Goal: Transaction & Acquisition: Download file/media

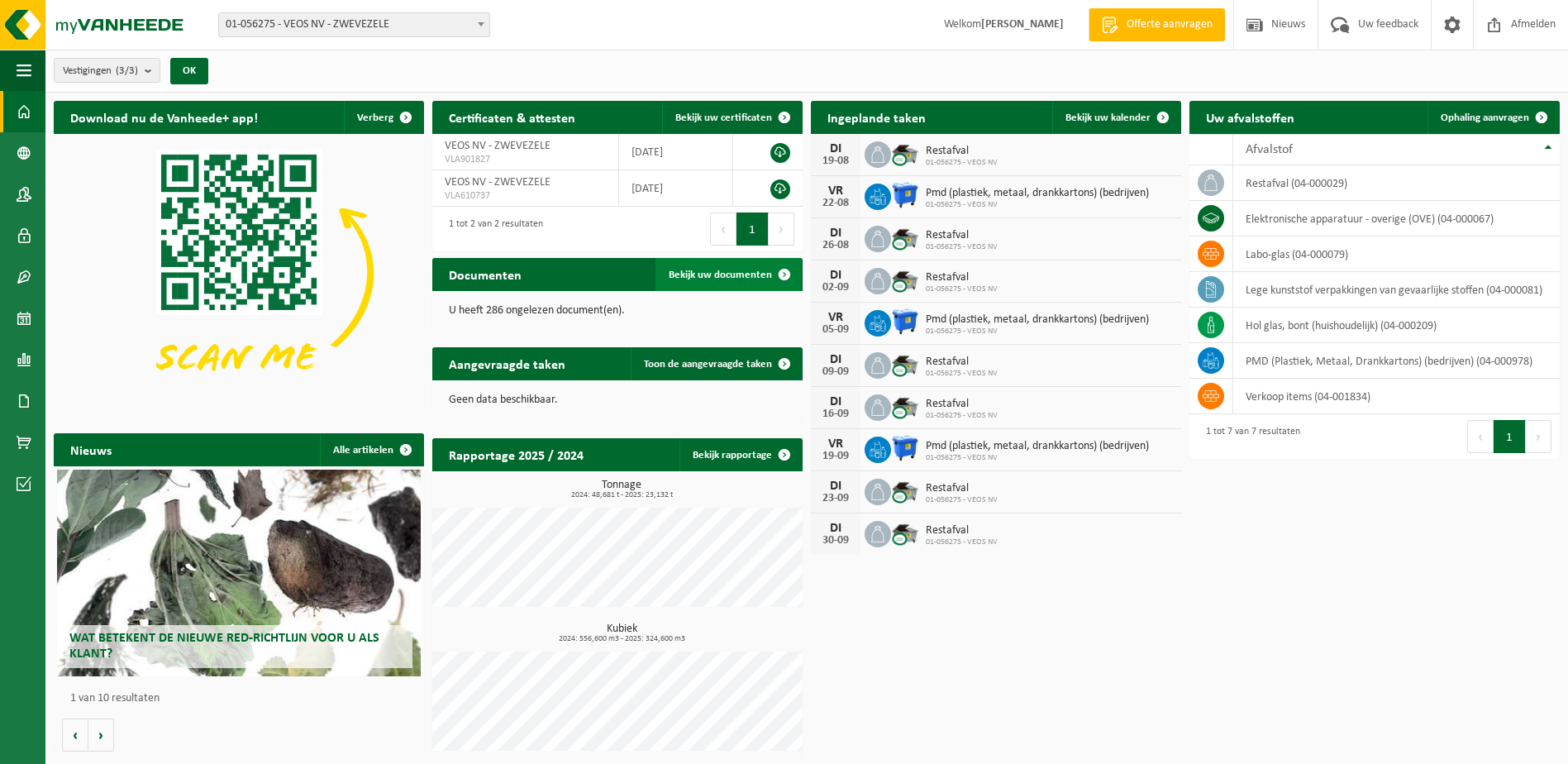
click at [724, 272] on span "Bekijk uw documenten" at bounding box center [720, 275] width 103 height 11
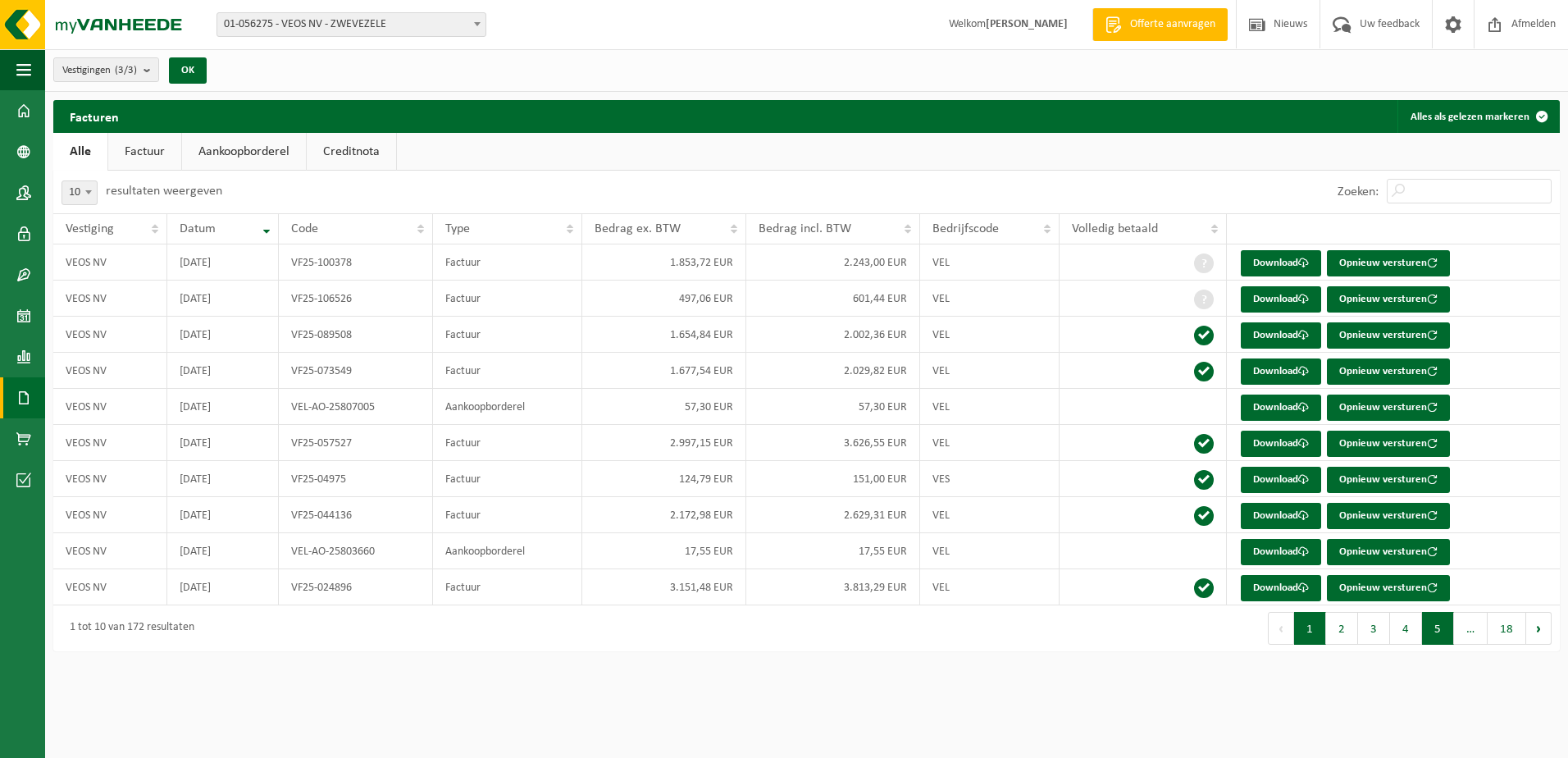
click at [1436, 633] on button "5" at bounding box center [1438, 627] width 32 height 32
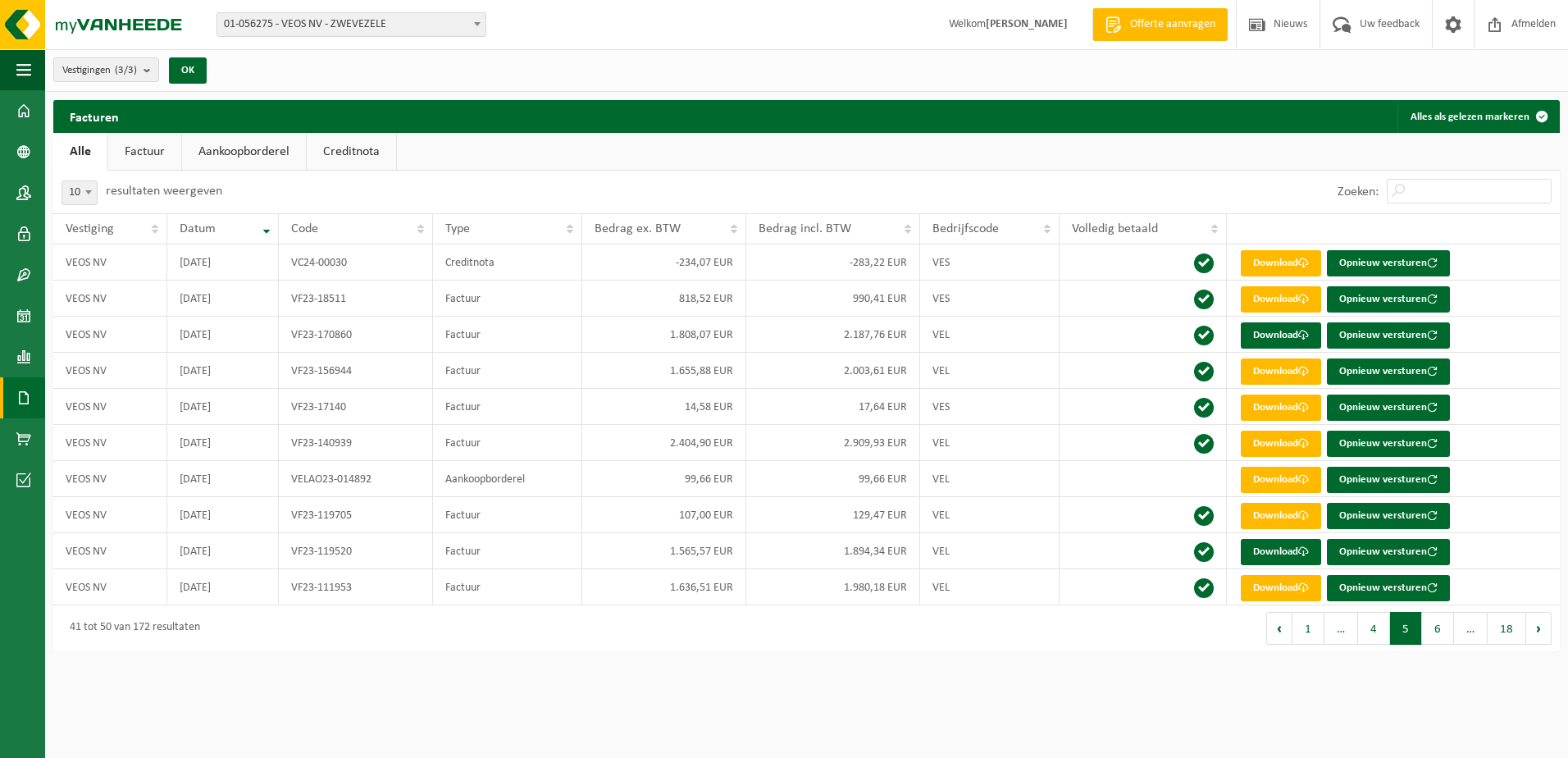
click at [1403, 640] on button "5" at bounding box center [1406, 627] width 32 height 32
click at [1386, 640] on button "4" at bounding box center [1374, 627] width 32 height 32
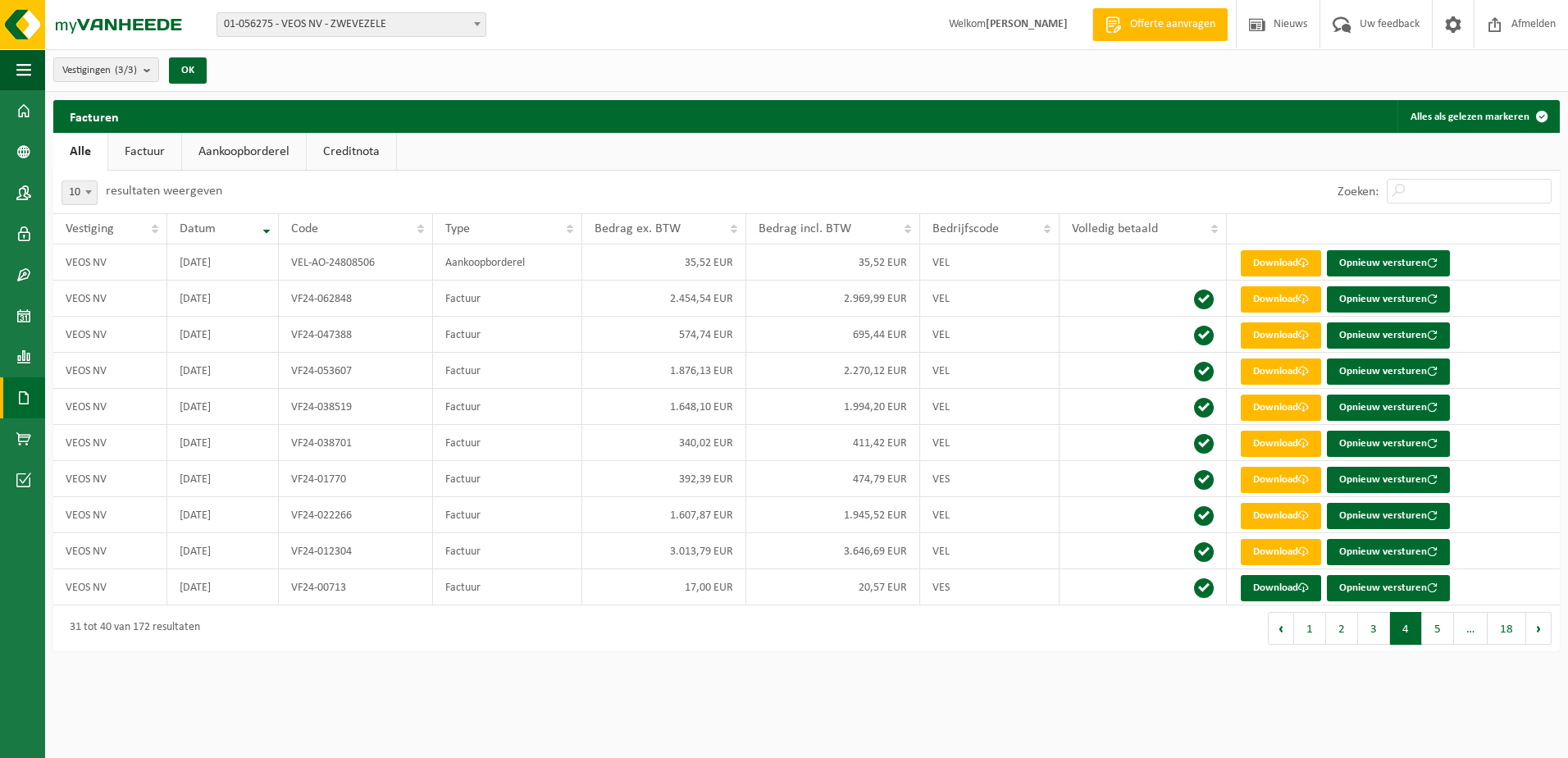
click at [1371, 635] on button "3" at bounding box center [1374, 627] width 32 height 32
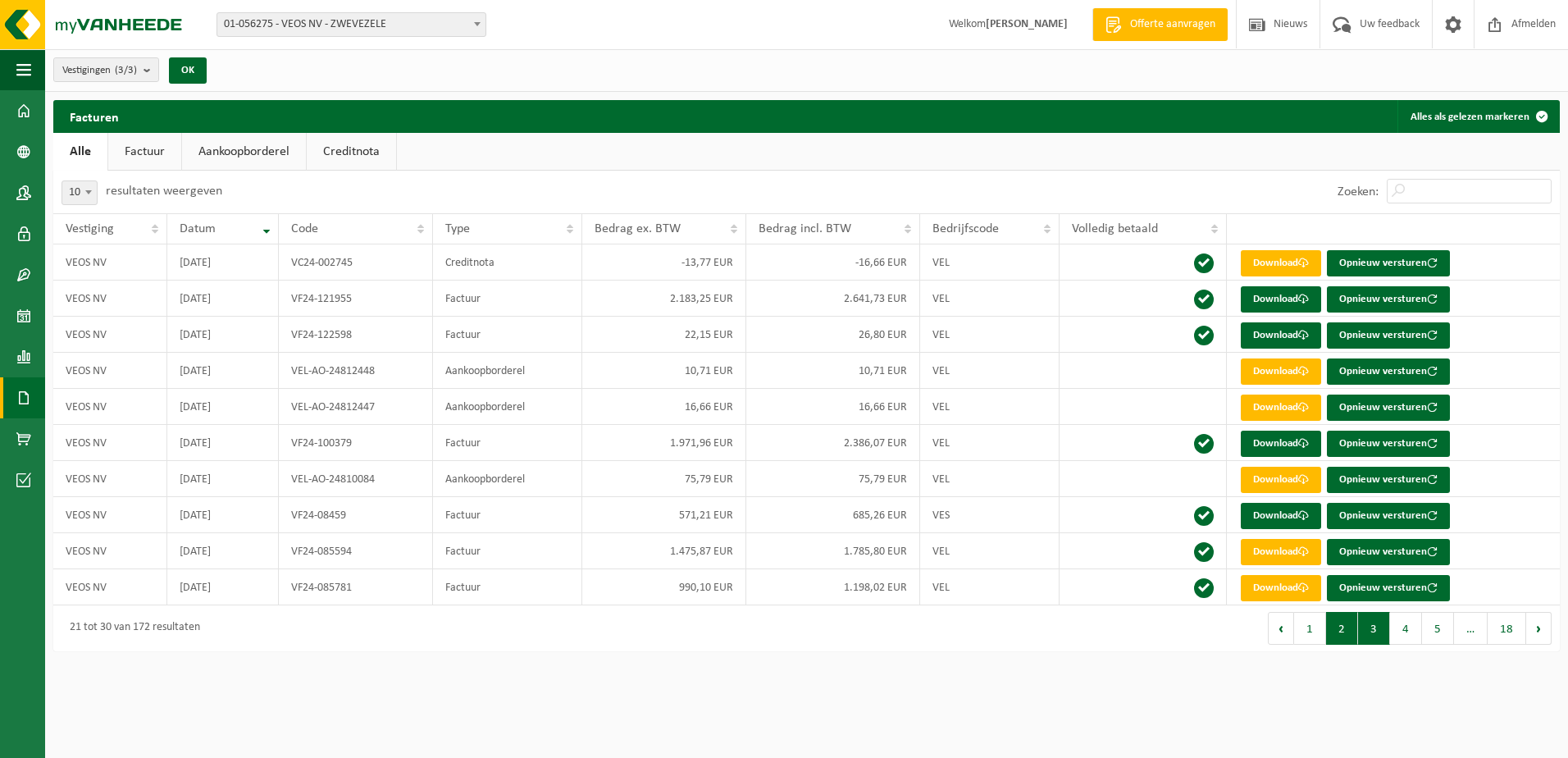
click at [1347, 633] on button "2" at bounding box center [1342, 627] width 32 height 32
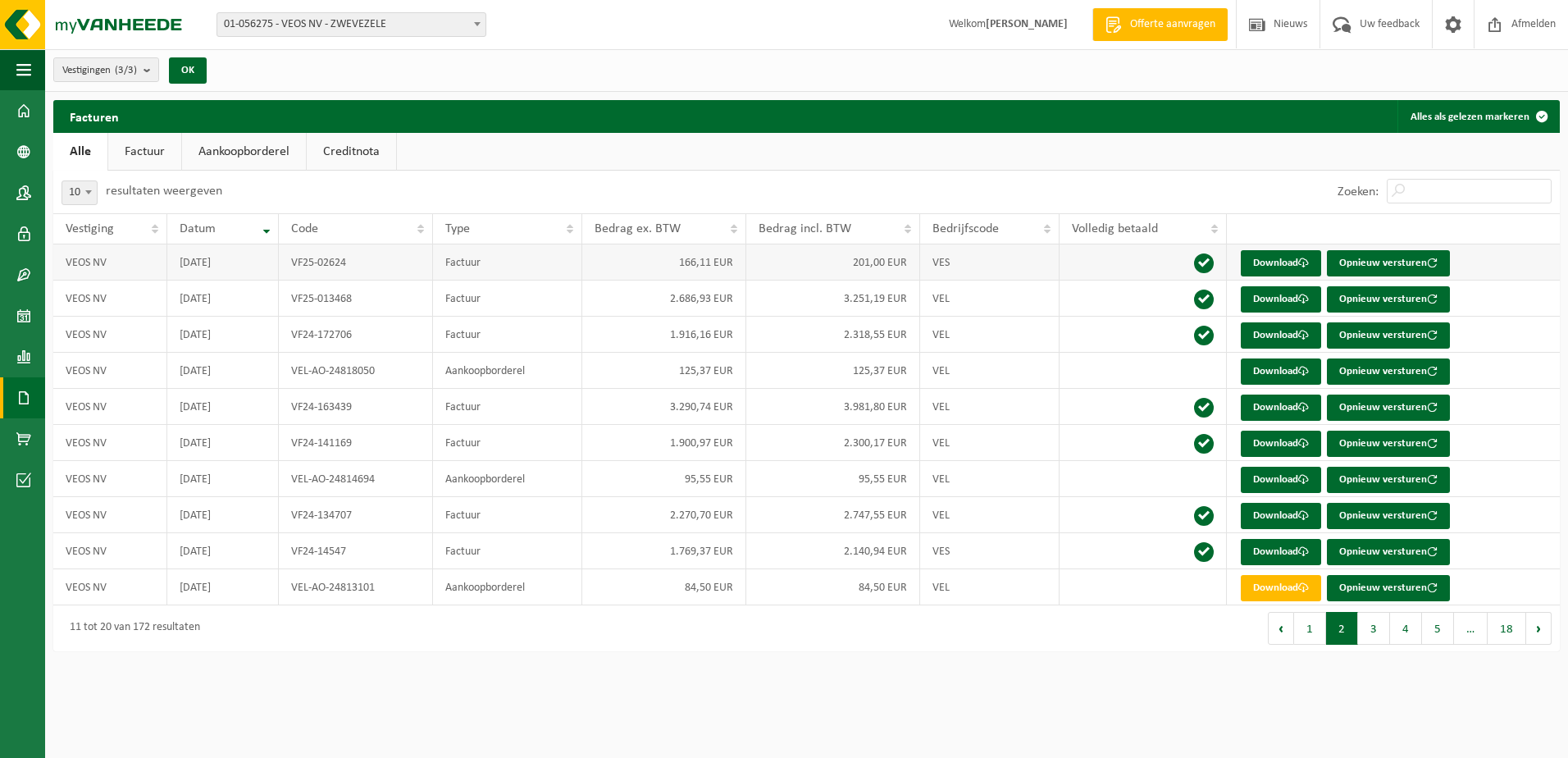
click at [223, 260] on td "2025-02-28" at bounding box center [223, 262] width 111 height 36
click at [1308, 261] on span at bounding box center [1303, 262] width 11 height 11
click at [1302, 625] on button "1" at bounding box center [1310, 627] width 32 height 32
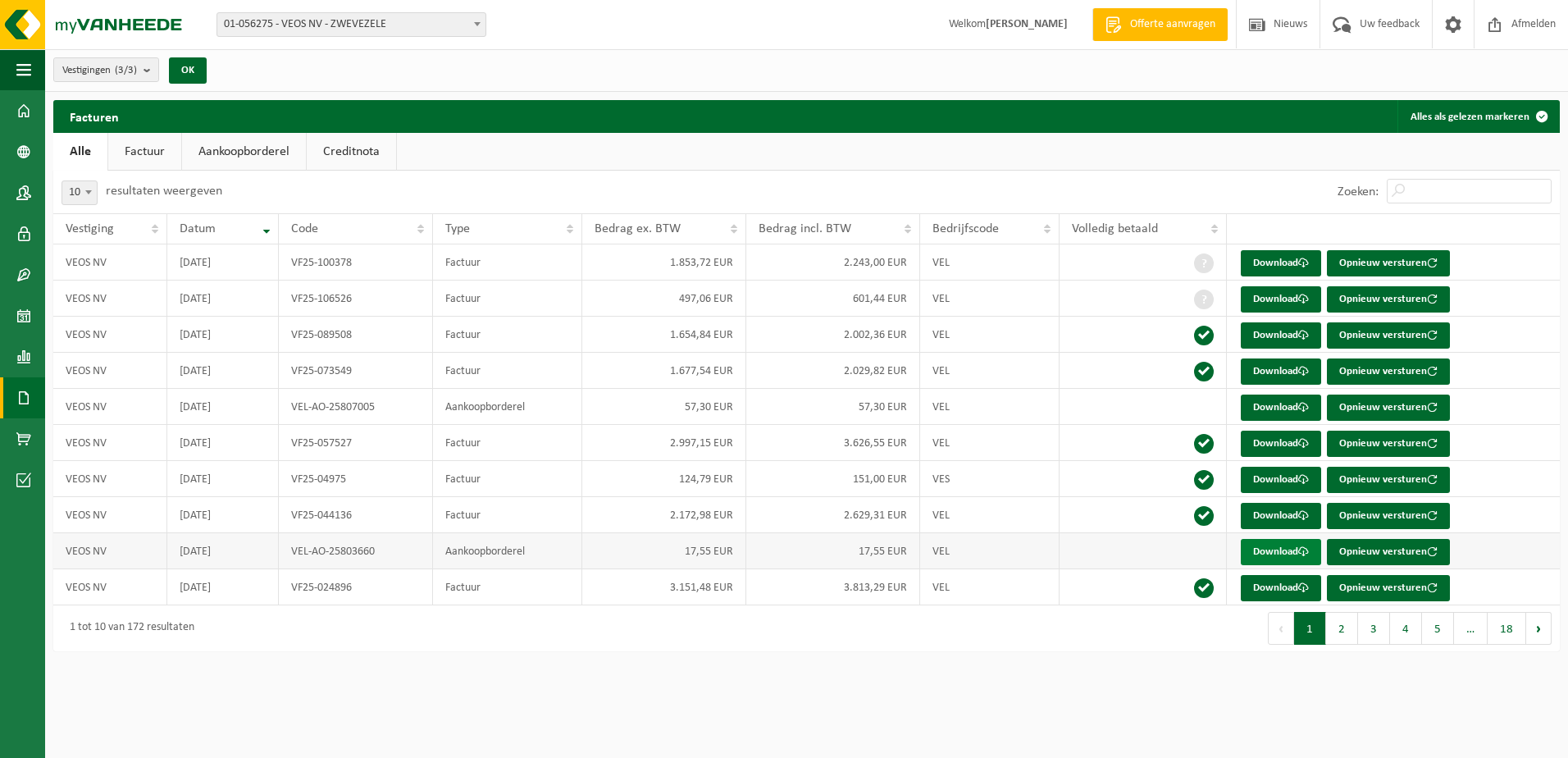
click at [1266, 556] on link "Download" at bounding box center [1281, 552] width 81 height 26
click at [356, 507] on td "VF25-044136" at bounding box center [356, 514] width 154 height 36
click at [1297, 511] on link "Download" at bounding box center [1281, 516] width 81 height 26
click at [410, 481] on td "VF25-04975" at bounding box center [356, 478] width 154 height 36
click at [1269, 483] on link "Download" at bounding box center [1281, 480] width 81 height 26
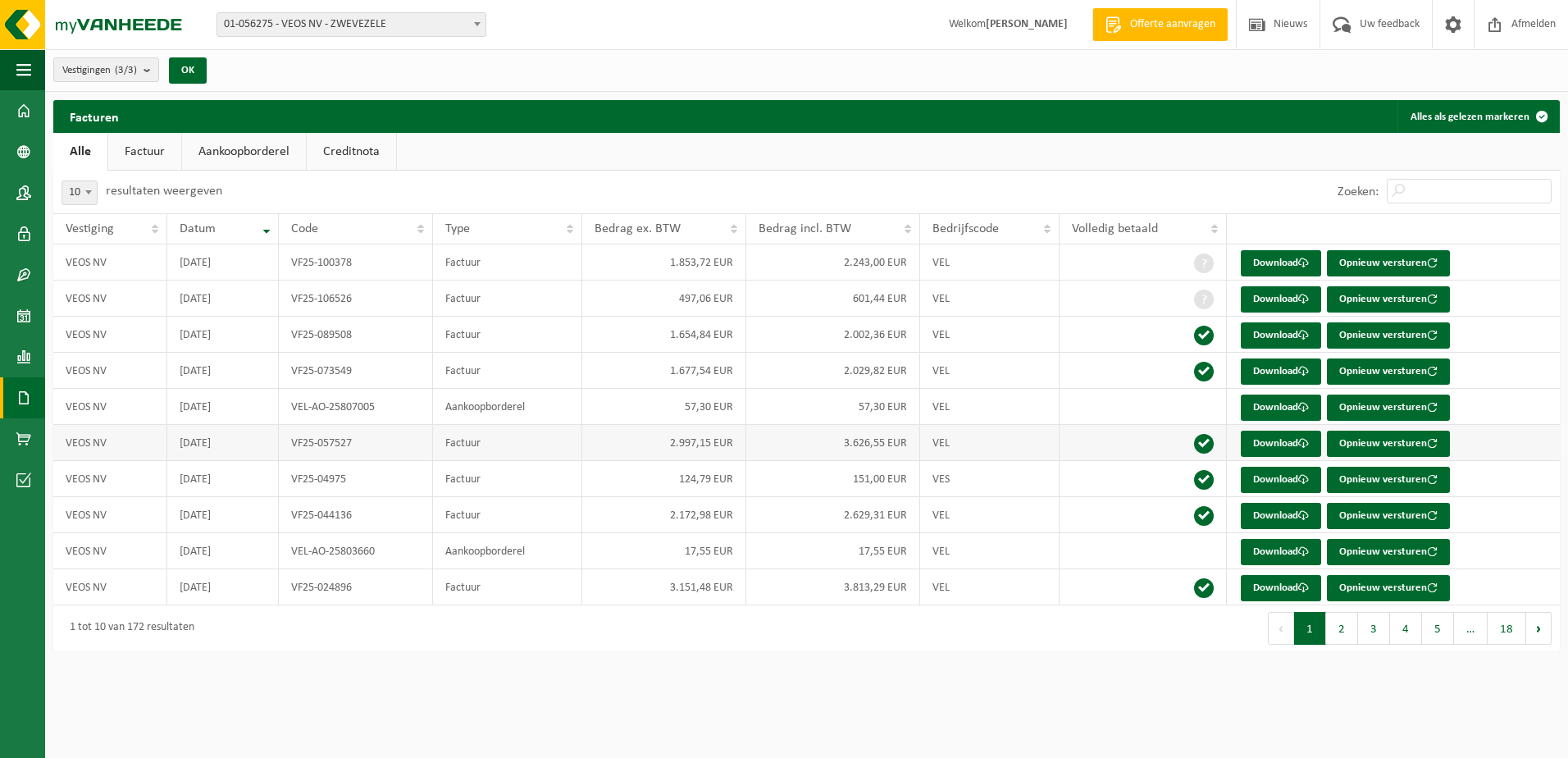
click at [437, 448] on td "Factuur" at bounding box center [507, 442] width 149 height 36
click at [1261, 444] on link "Download" at bounding box center [1281, 444] width 81 height 26
click at [440, 403] on td "Aankoopborderel" at bounding box center [507, 406] width 149 height 36
click at [338, 586] on td "VF25-024896" at bounding box center [356, 587] width 154 height 36
click at [1297, 595] on link "Download" at bounding box center [1281, 588] width 81 height 26
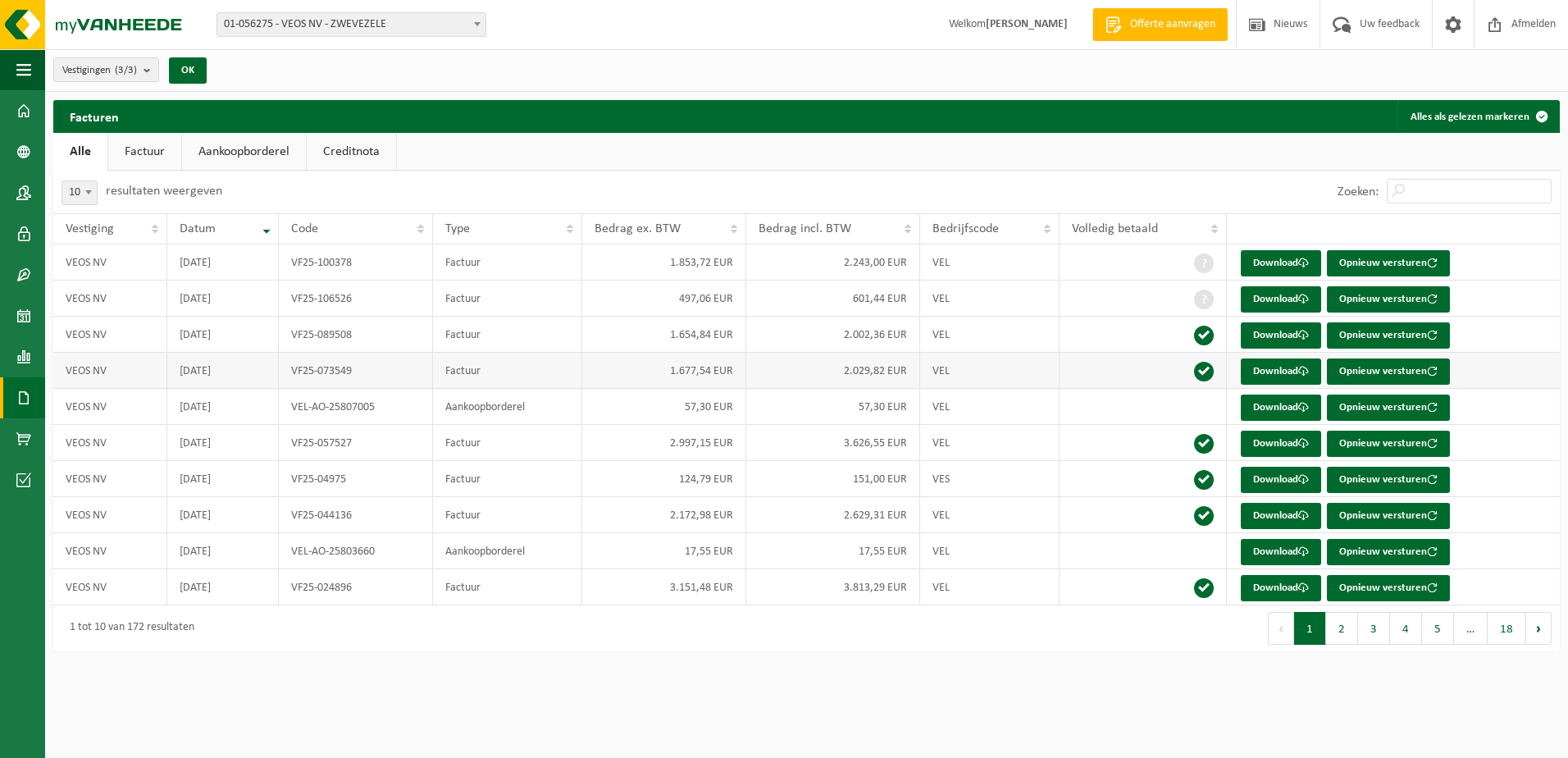
click at [354, 374] on td "VF25-073549" at bounding box center [356, 370] width 154 height 36
click at [1278, 375] on link "Download" at bounding box center [1281, 371] width 81 height 26
click at [480, 339] on td "Factuur" at bounding box center [507, 334] width 149 height 36
click at [1255, 338] on link "Download" at bounding box center [1281, 335] width 81 height 26
click at [408, 291] on td "VF25-106526" at bounding box center [356, 298] width 154 height 36
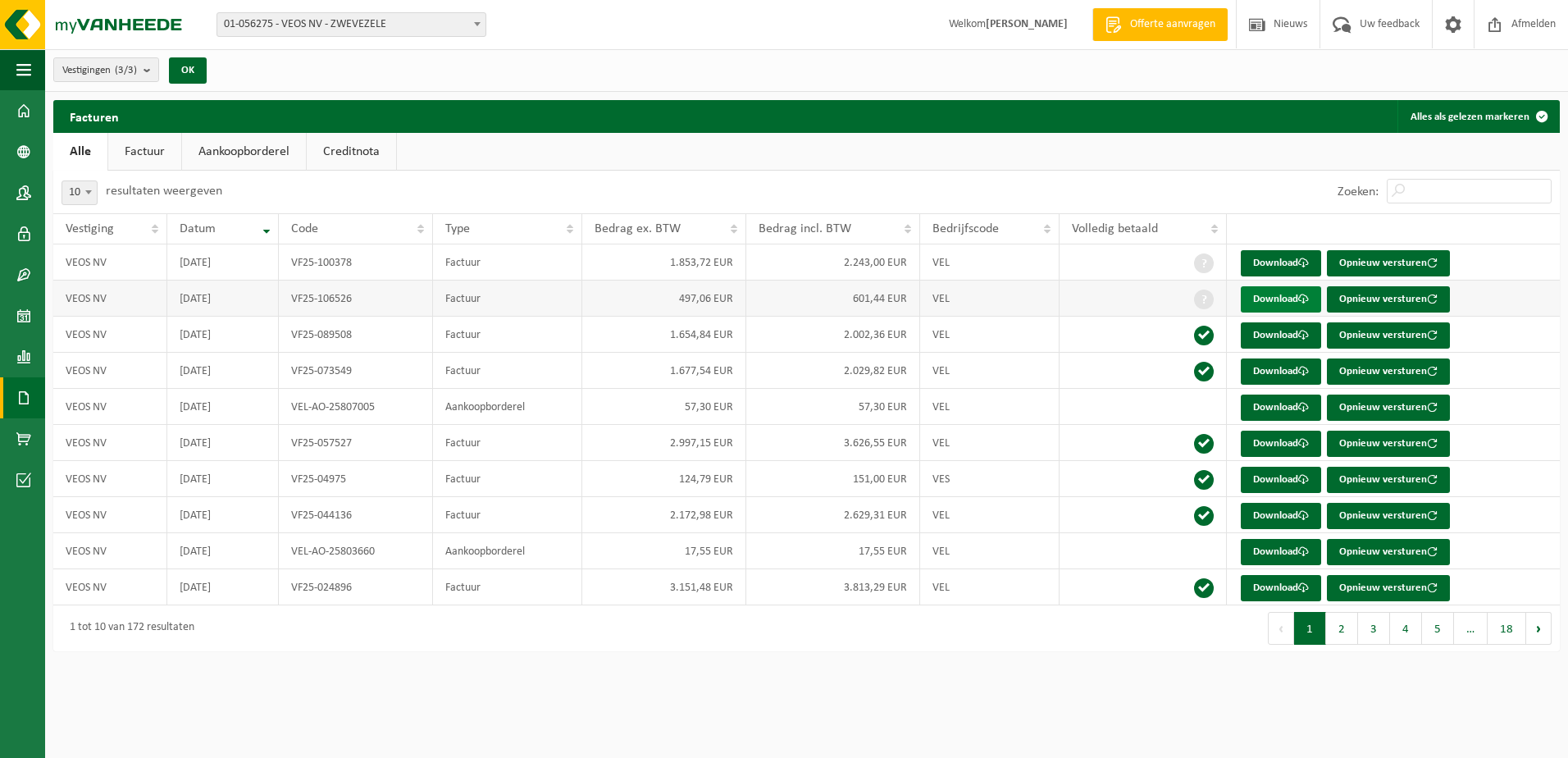
click at [1262, 297] on link "Download" at bounding box center [1281, 299] width 81 height 26
click at [386, 248] on td "VF25-100378" at bounding box center [356, 262] width 154 height 36
click at [1300, 261] on span at bounding box center [1303, 262] width 11 height 11
click at [13, 304] on link "Kalender" at bounding box center [22, 315] width 45 height 41
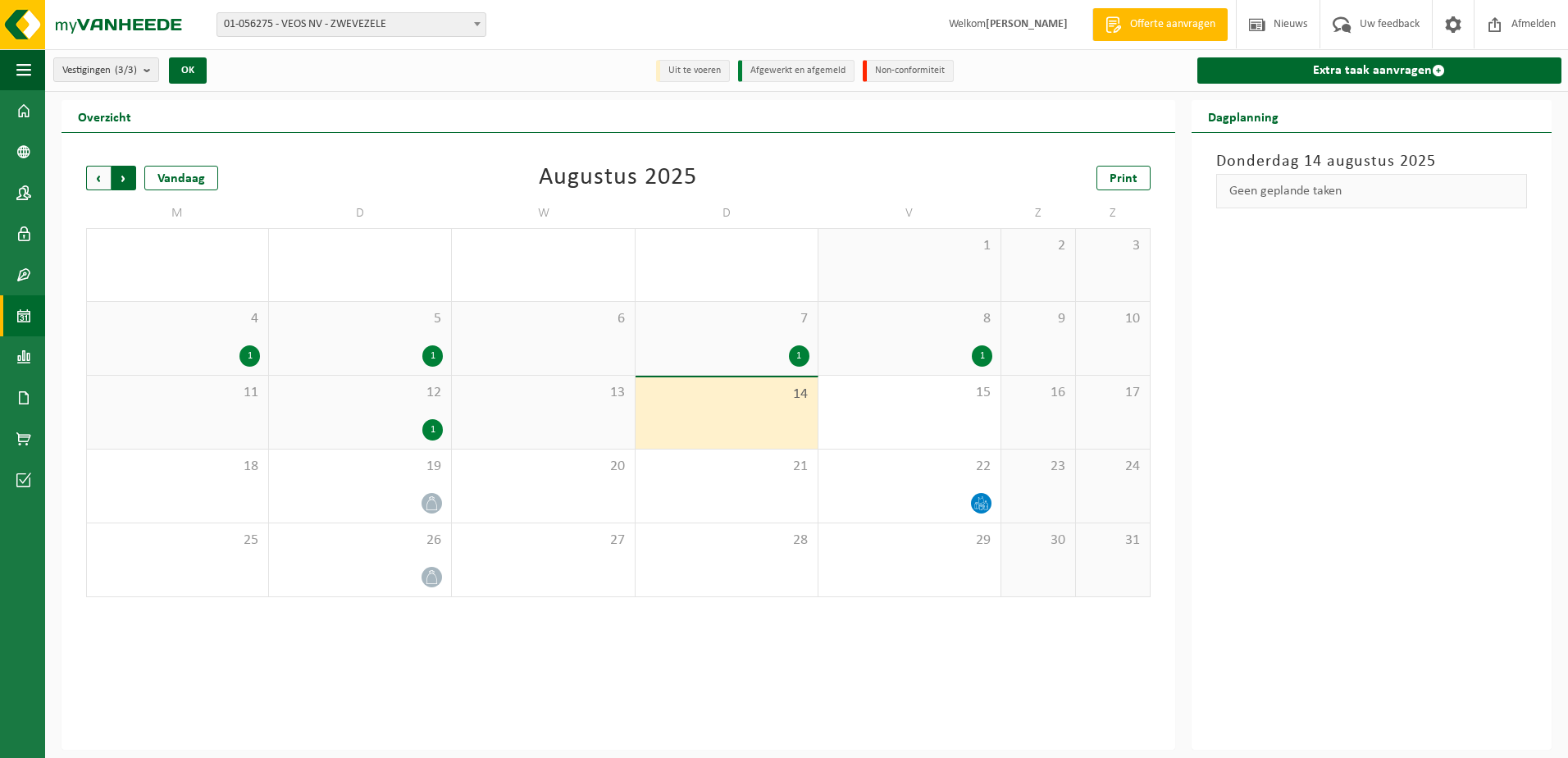
click at [97, 173] on span "Vorige" at bounding box center [98, 178] width 25 height 25
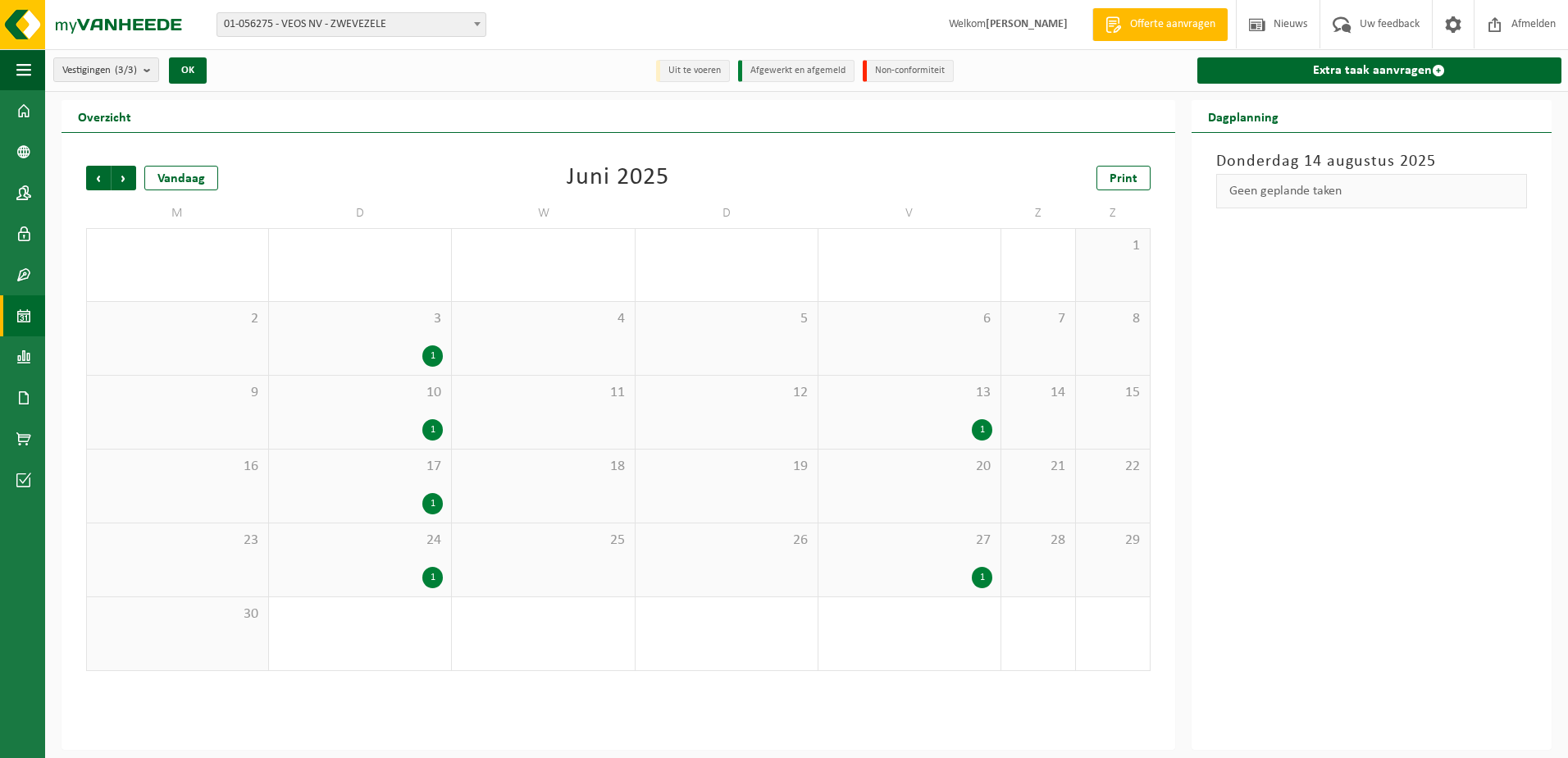
click at [97, 173] on span "Vorige" at bounding box center [98, 178] width 25 height 25
click at [97, 174] on span "Vorige" at bounding box center [98, 178] width 25 height 25
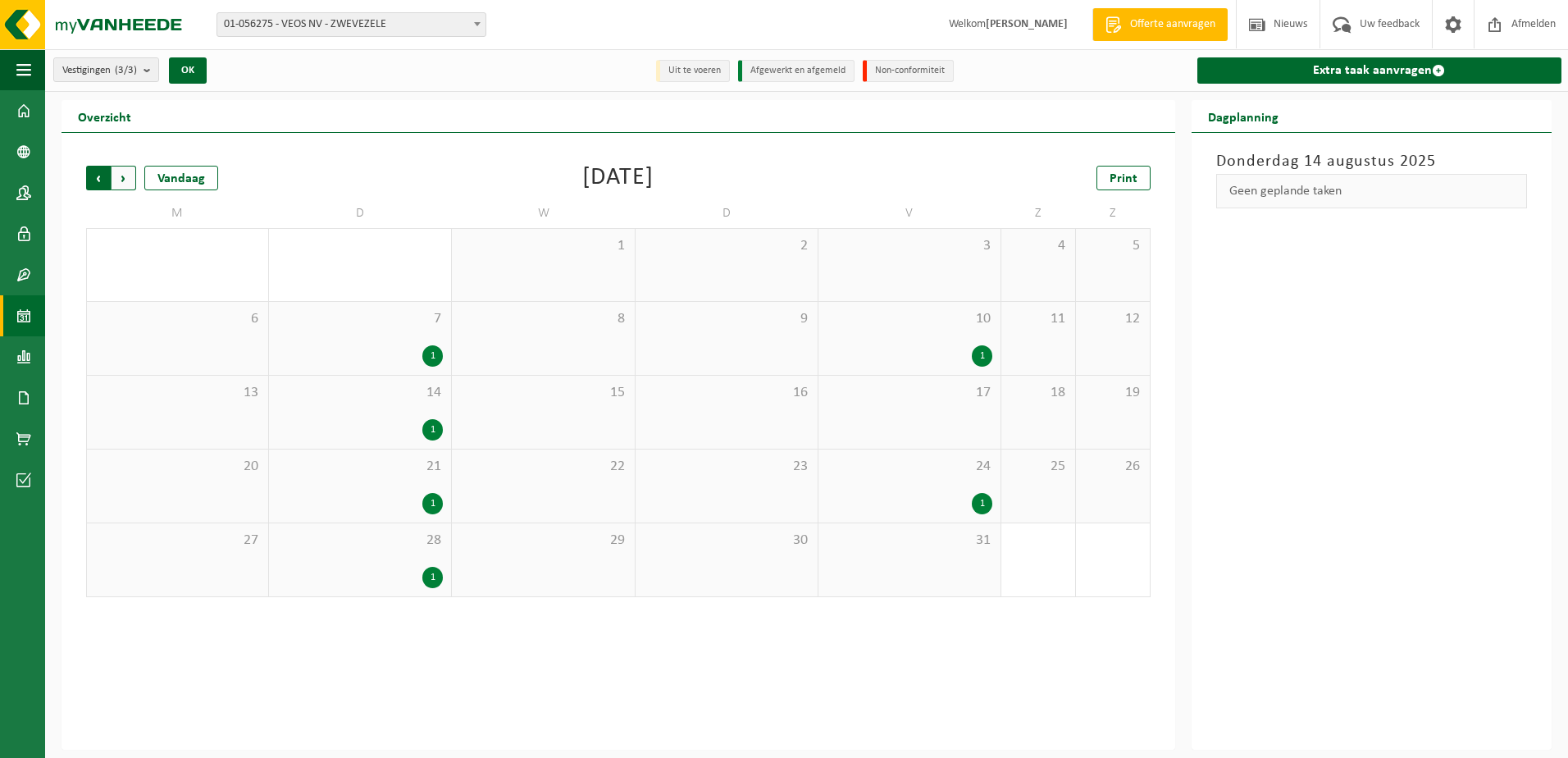
click at [128, 175] on span "Volgende" at bounding box center [124, 178] width 25 height 25
click at [576, 398] on span "12" at bounding box center [542, 392] width 166 height 18
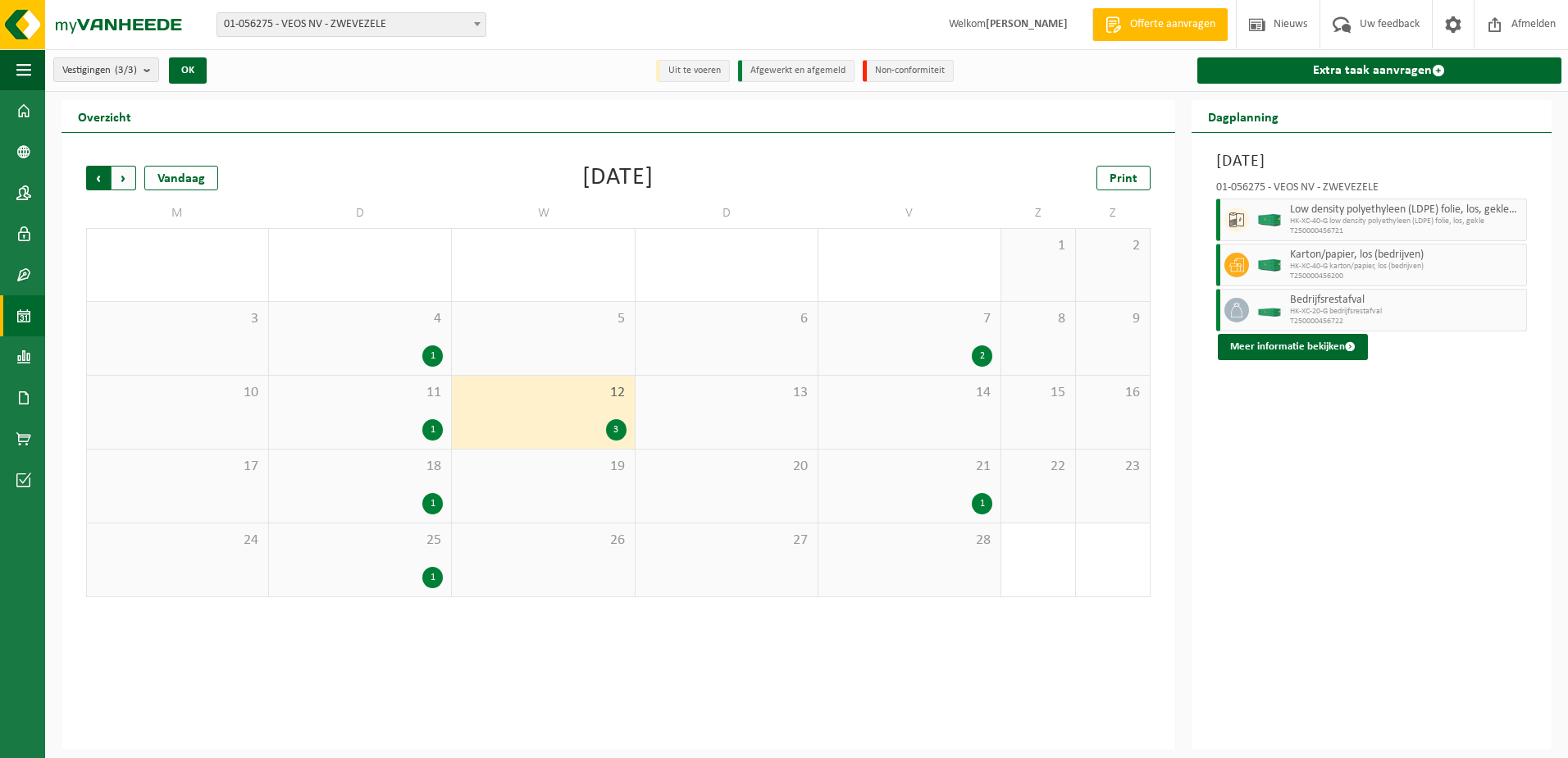
click at [126, 182] on span "Volgende" at bounding box center [124, 178] width 25 height 25
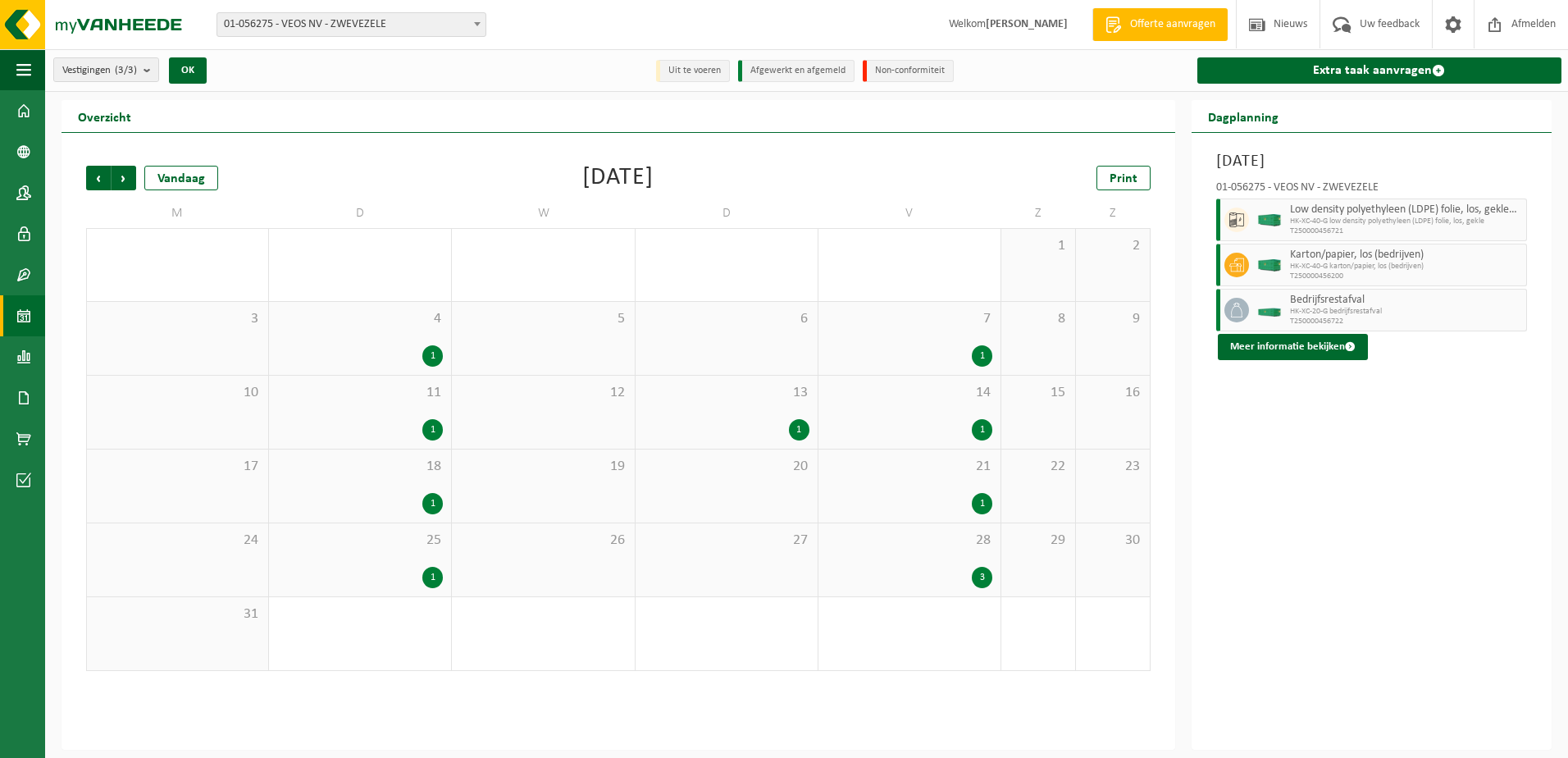
click at [695, 405] on div "13 1" at bounding box center [726, 411] width 182 height 73
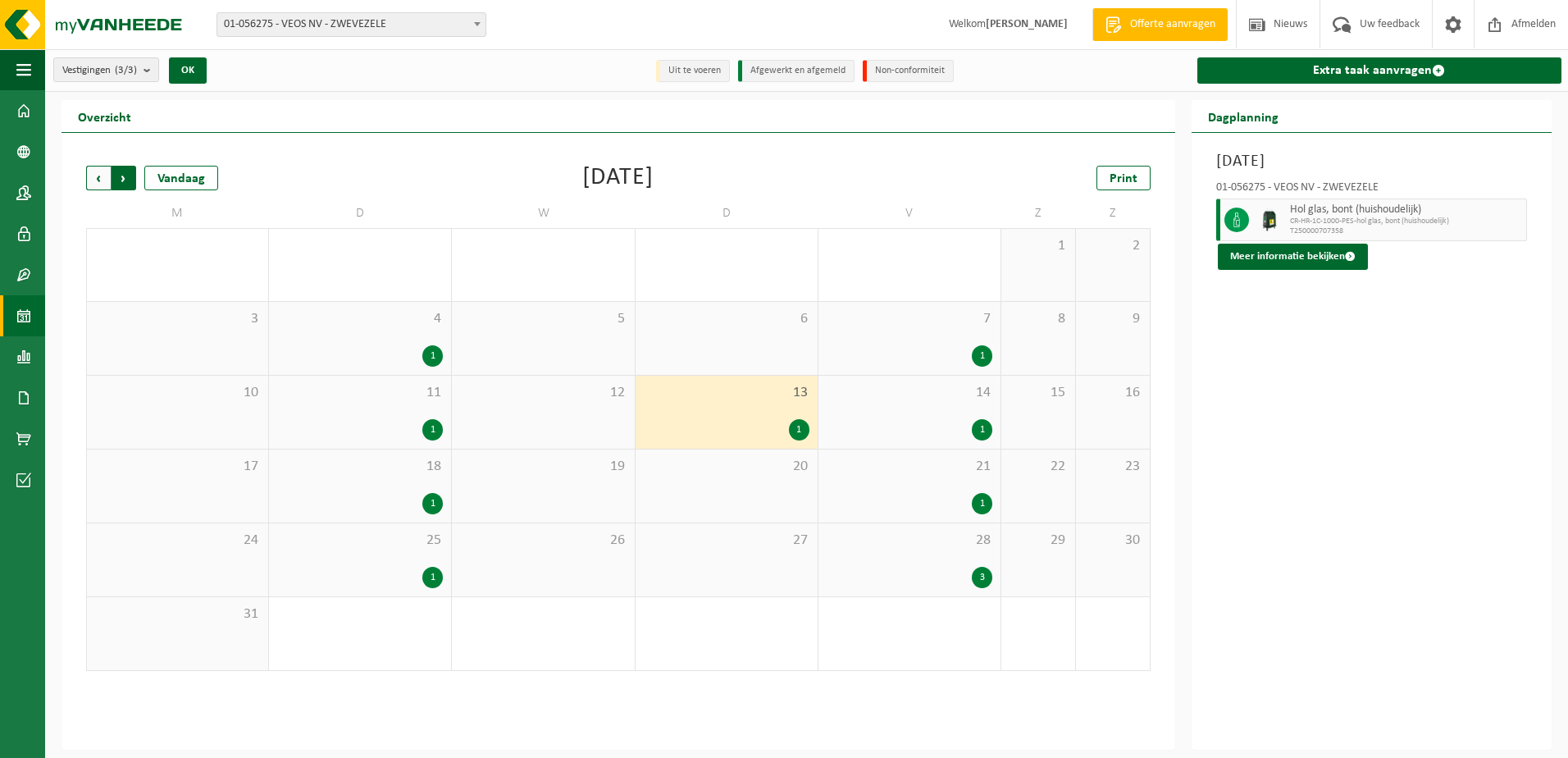
click at [99, 185] on span "Vorige" at bounding box center [98, 178] width 25 height 25
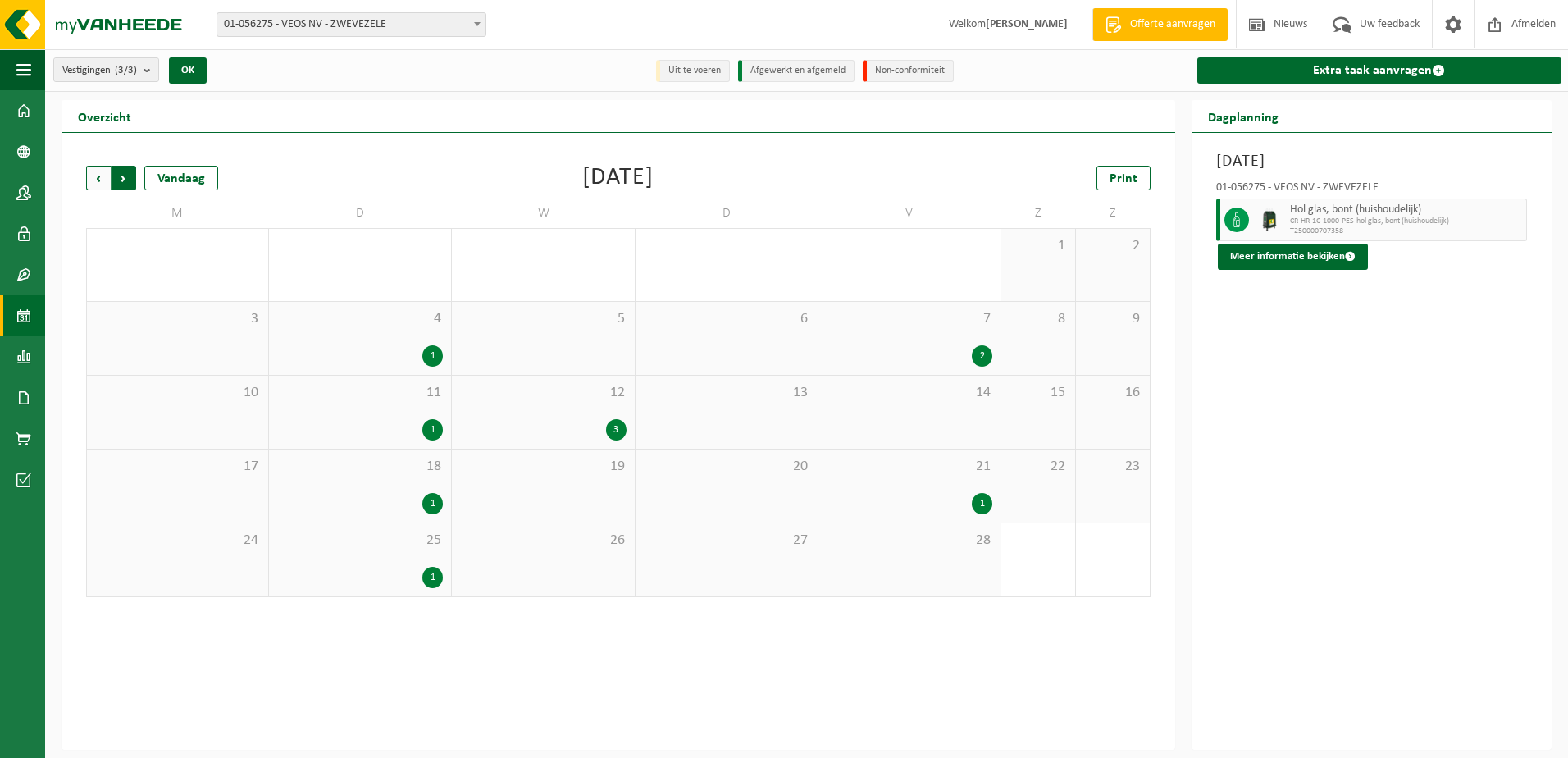
click at [99, 186] on span "Vorige" at bounding box center [98, 178] width 25 height 25
click at [133, 178] on span "Volgende" at bounding box center [124, 178] width 25 height 25
click at [586, 395] on span "12" at bounding box center [542, 392] width 166 height 18
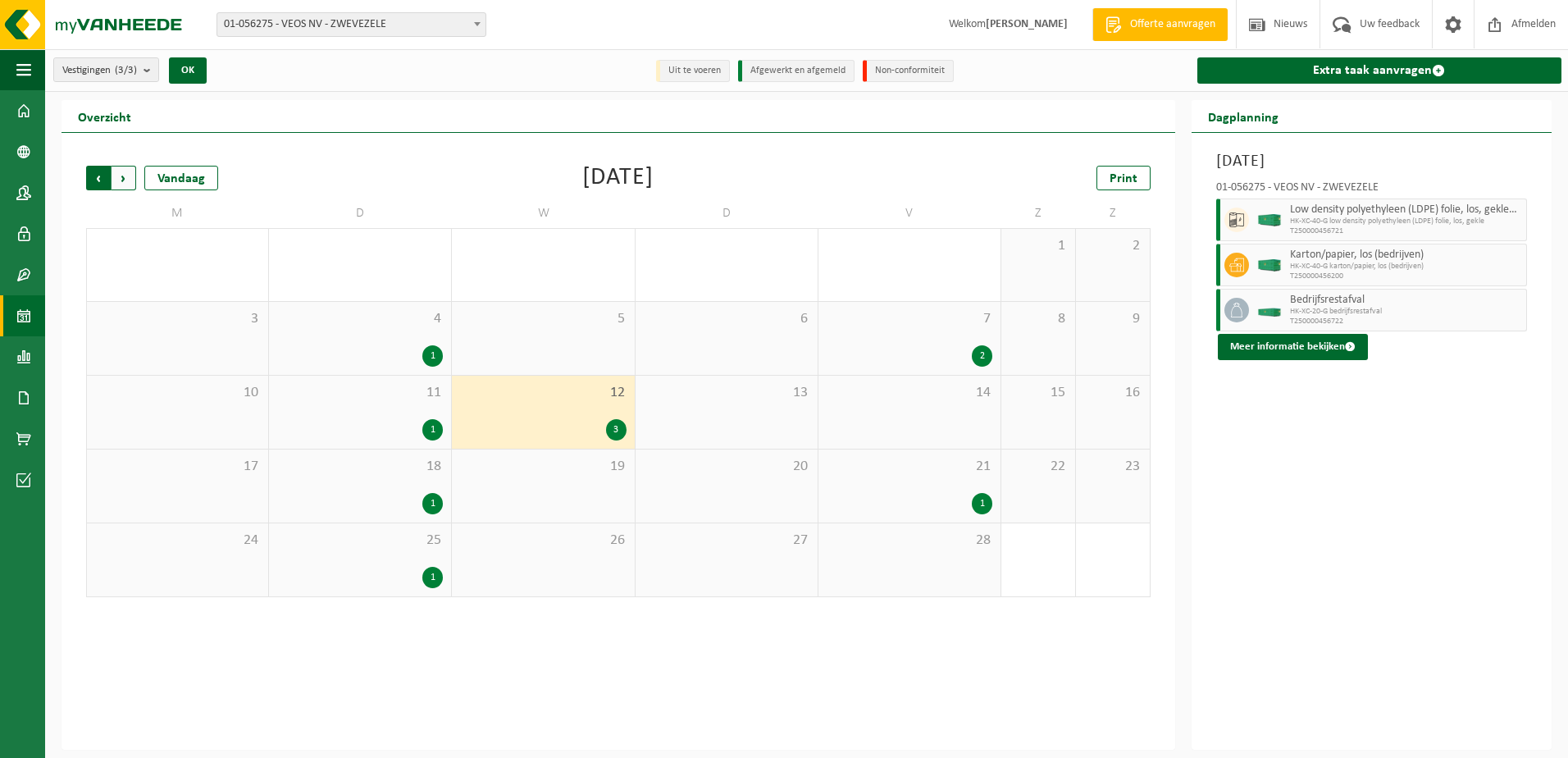
click at [123, 177] on span "Volgende" at bounding box center [124, 178] width 25 height 25
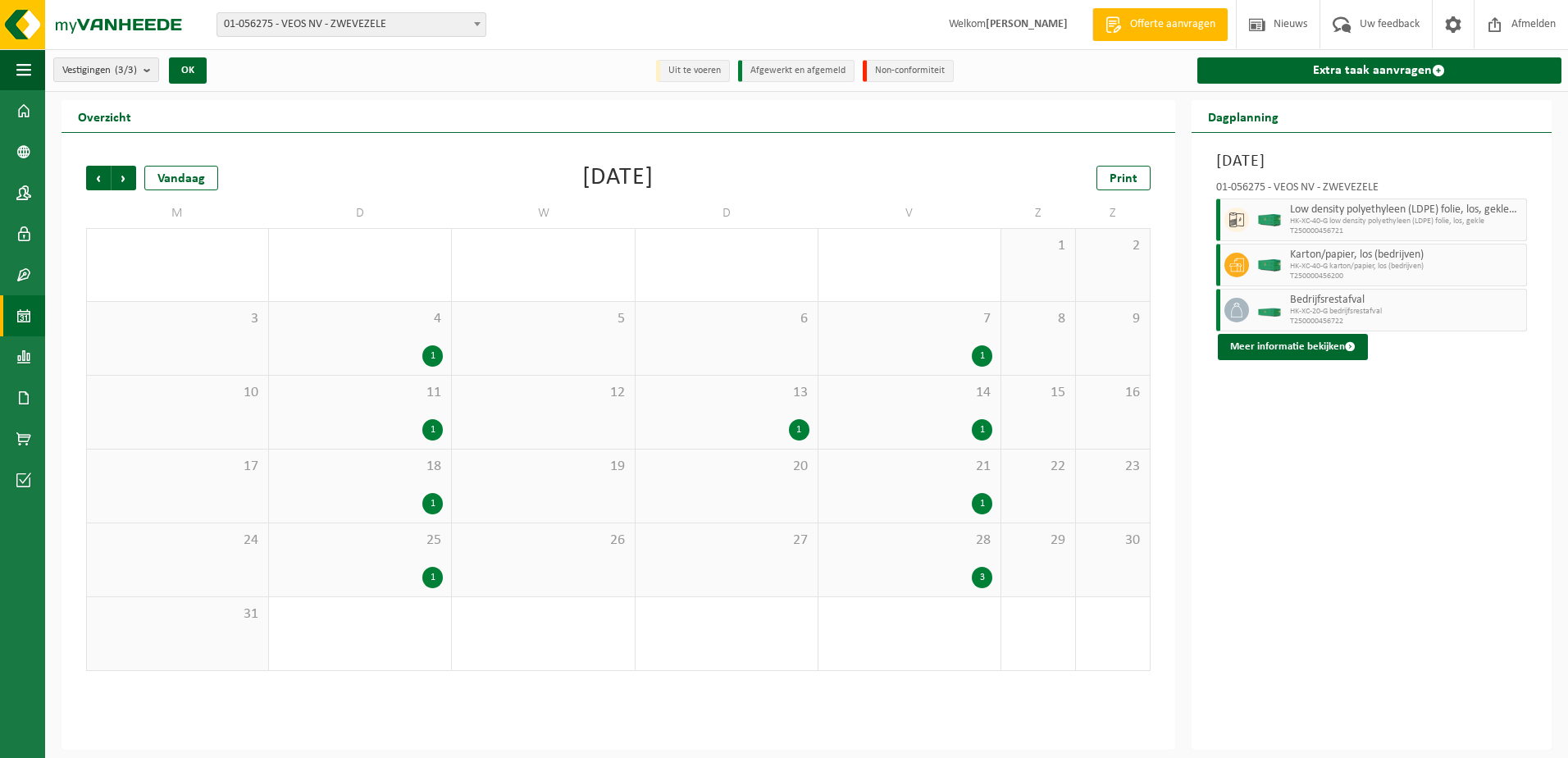
click at [123, 177] on span "Volgende" at bounding box center [124, 178] width 25 height 25
click at [536, 562] on div "30 3" at bounding box center [542, 559] width 182 height 73
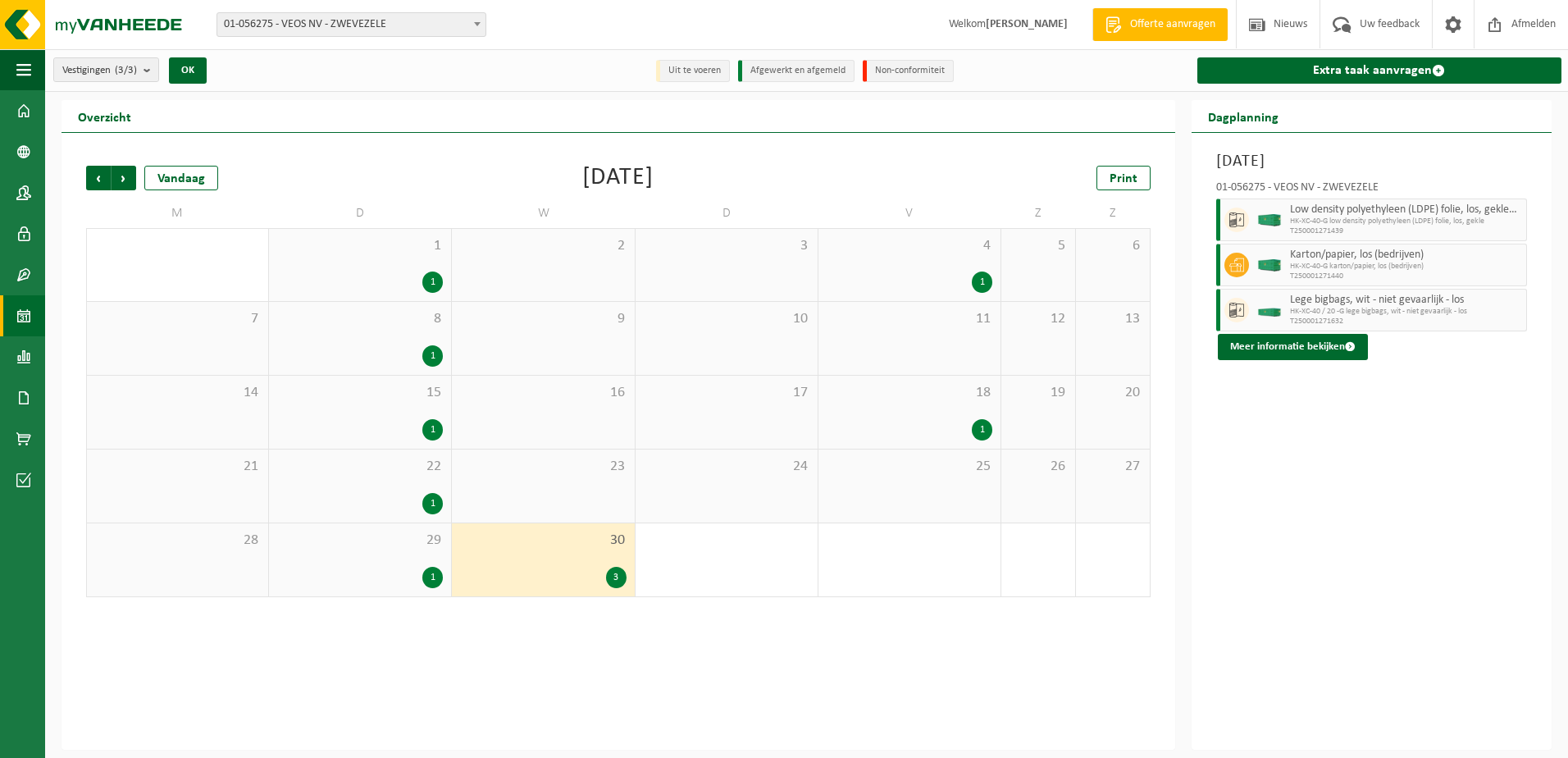
click at [409, 468] on span "22" at bounding box center [360, 466] width 166 height 18
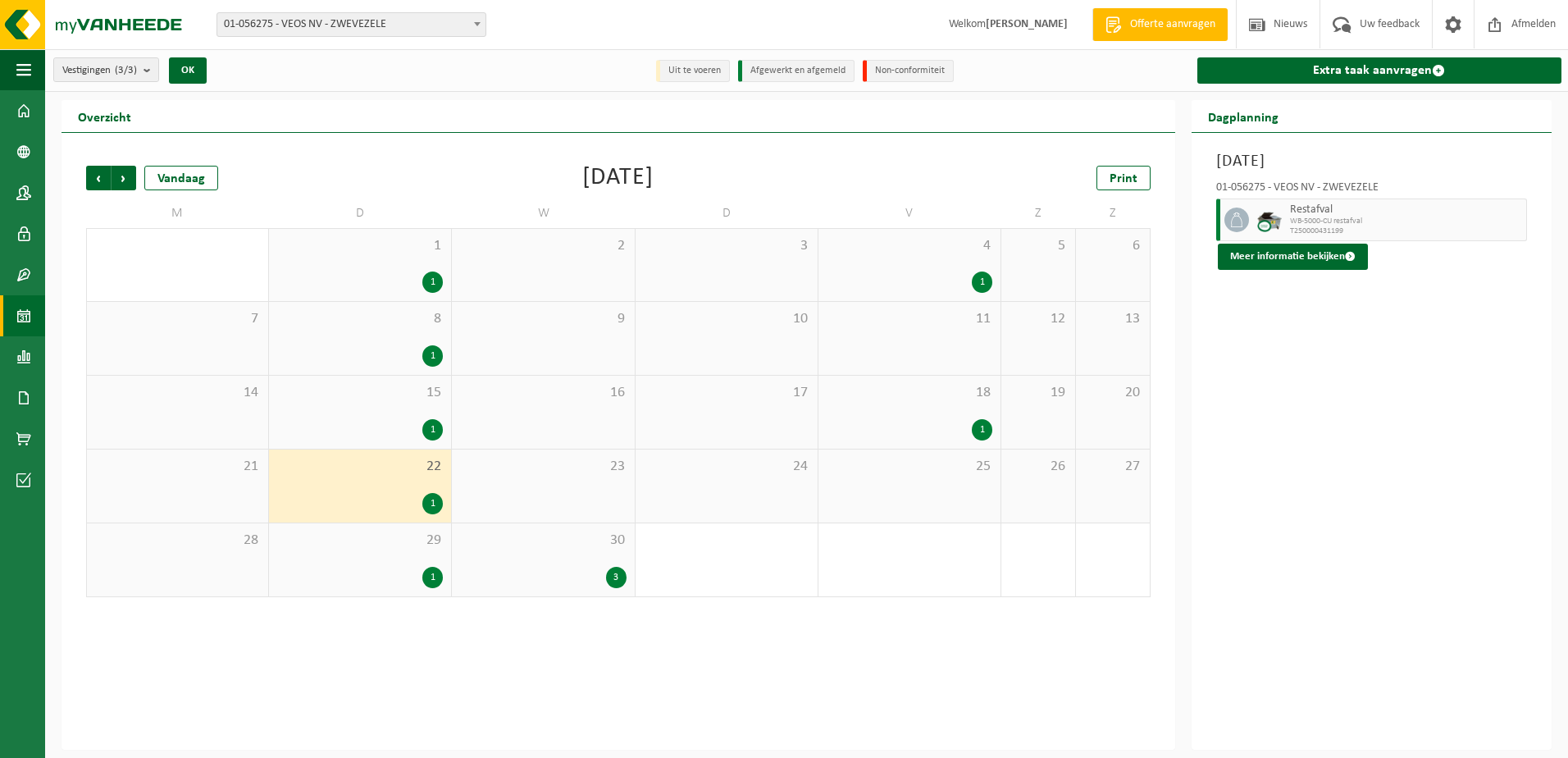
click at [519, 537] on span "30" at bounding box center [542, 540] width 166 height 18
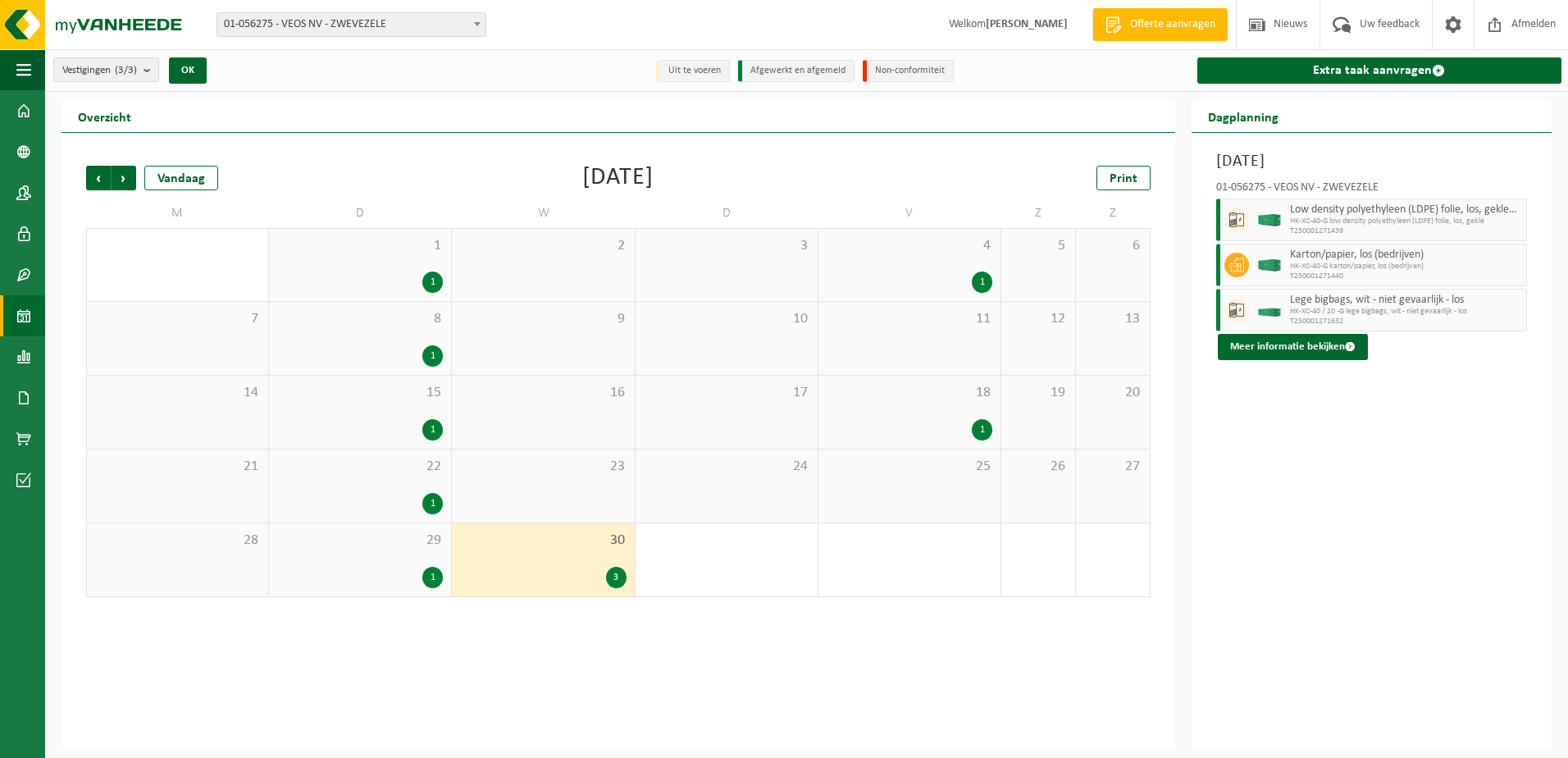
click at [1287, 311] on div "Lege bigbags, wit - niet gevaarlijk - los HK-XC-40 / 20 -G lege bigbags, wit - …" at bounding box center [1406, 310] width 241 height 43
click at [1253, 345] on button "Meer informatie bekijken" at bounding box center [1292, 347] width 150 height 26
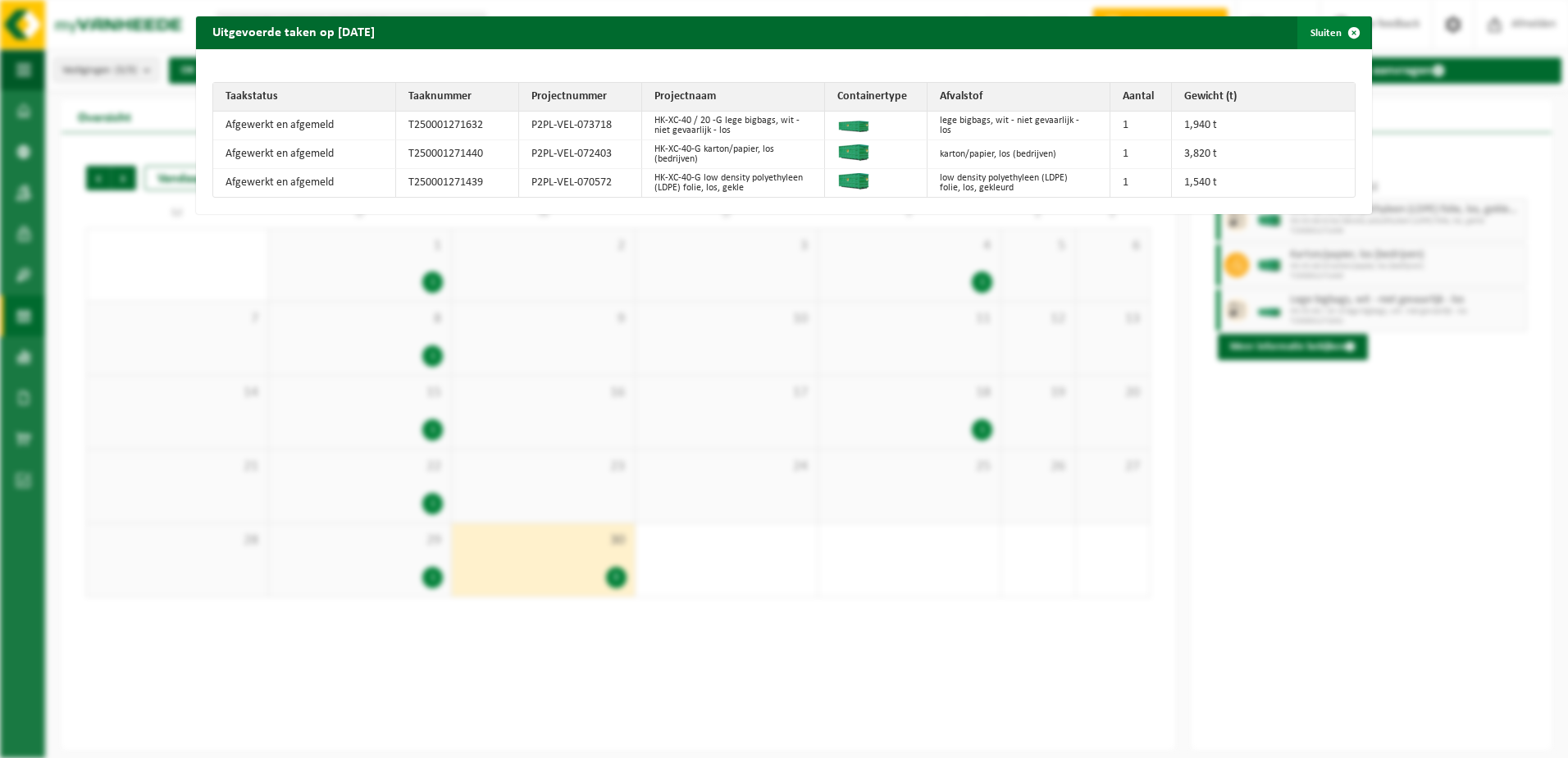
click at [1339, 27] on span "button" at bounding box center [1353, 32] width 32 height 32
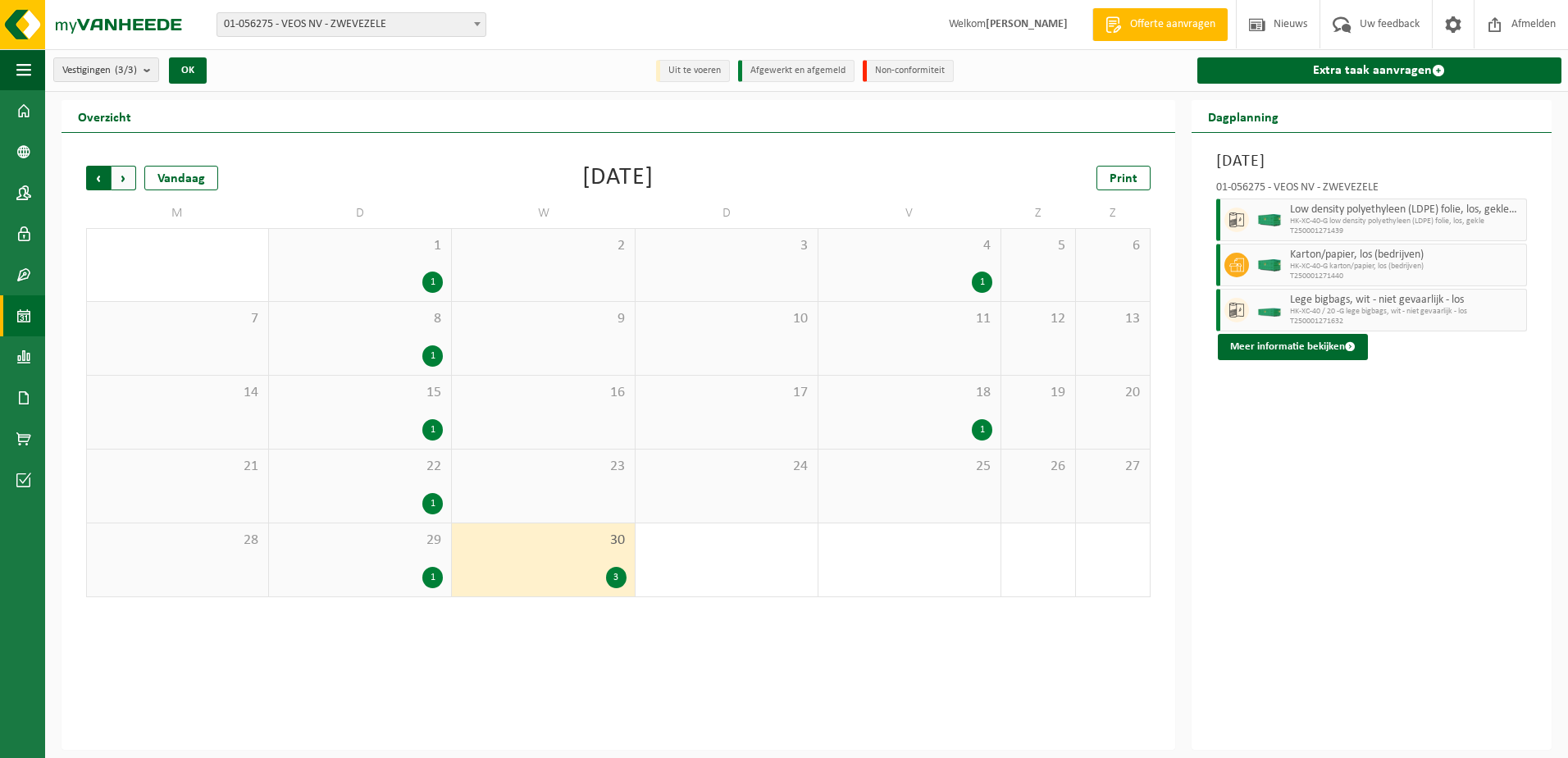
click at [118, 172] on span "Volgende" at bounding box center [124, 178] width 25 height 25
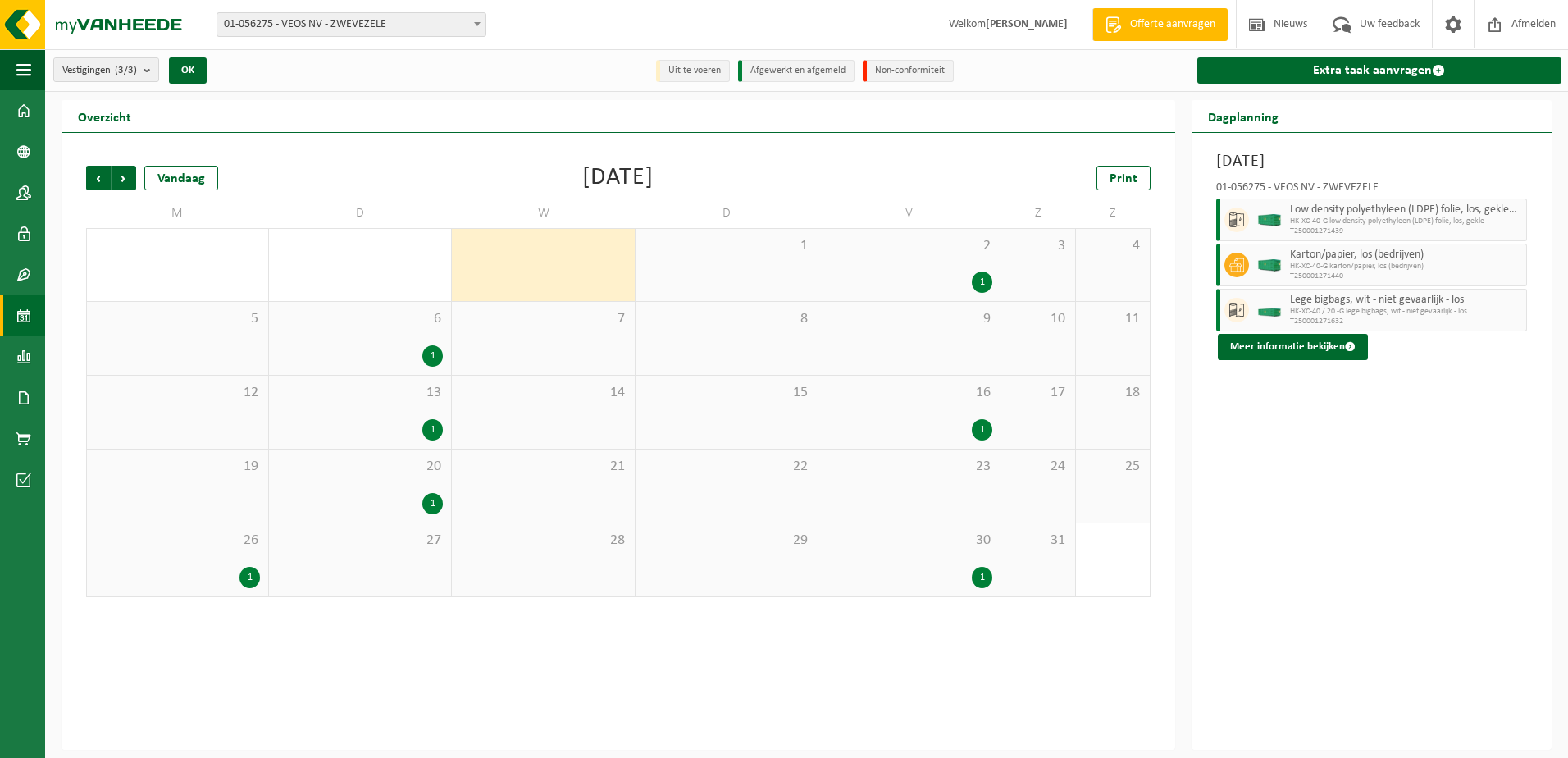
click at [133, 577] on div "1" at bounding box center [177, 577] width 165 height 21
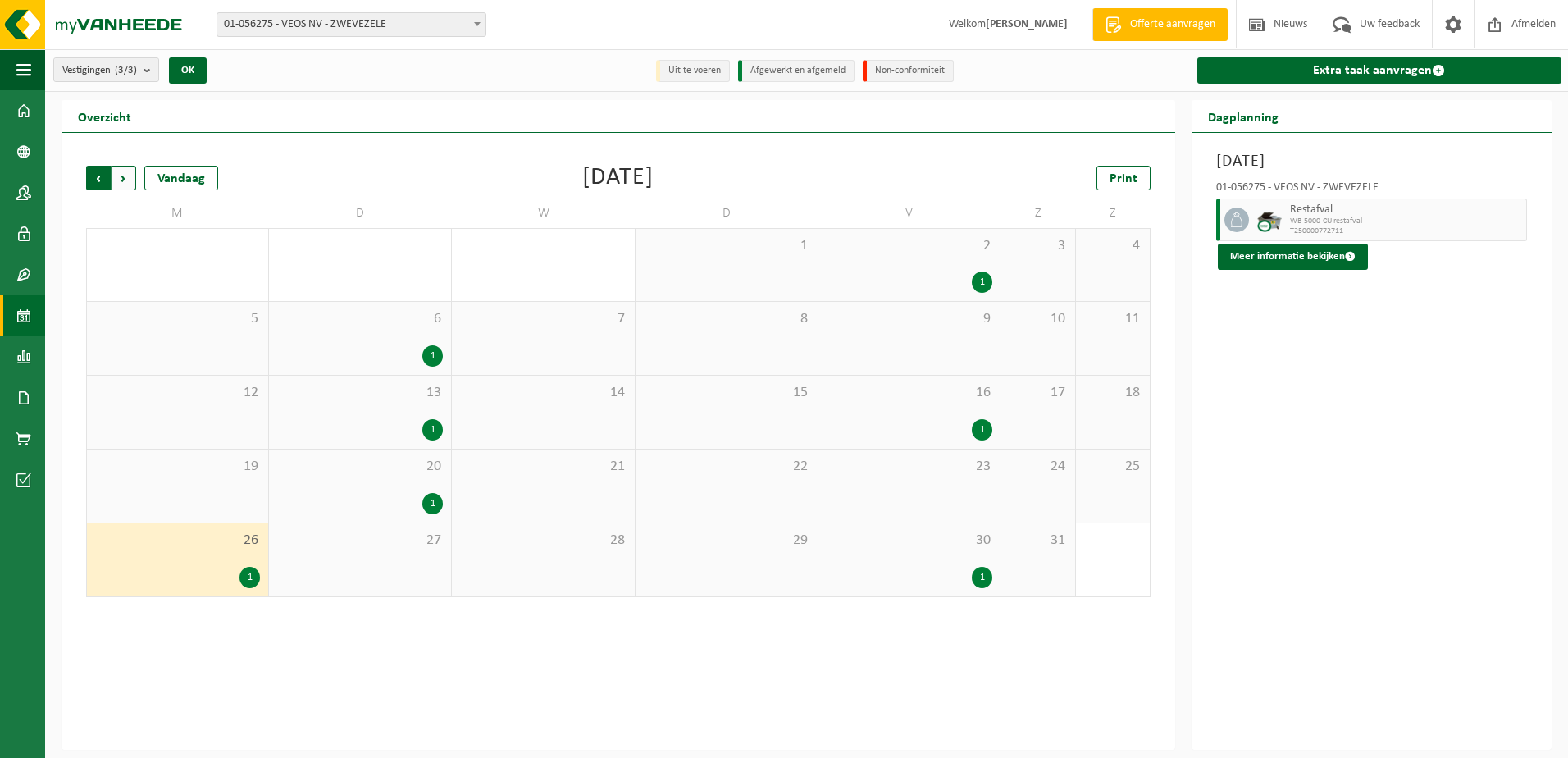
click at [132, 169] on span "Volgende" at bounding box center [124, 178] width 25 height 25
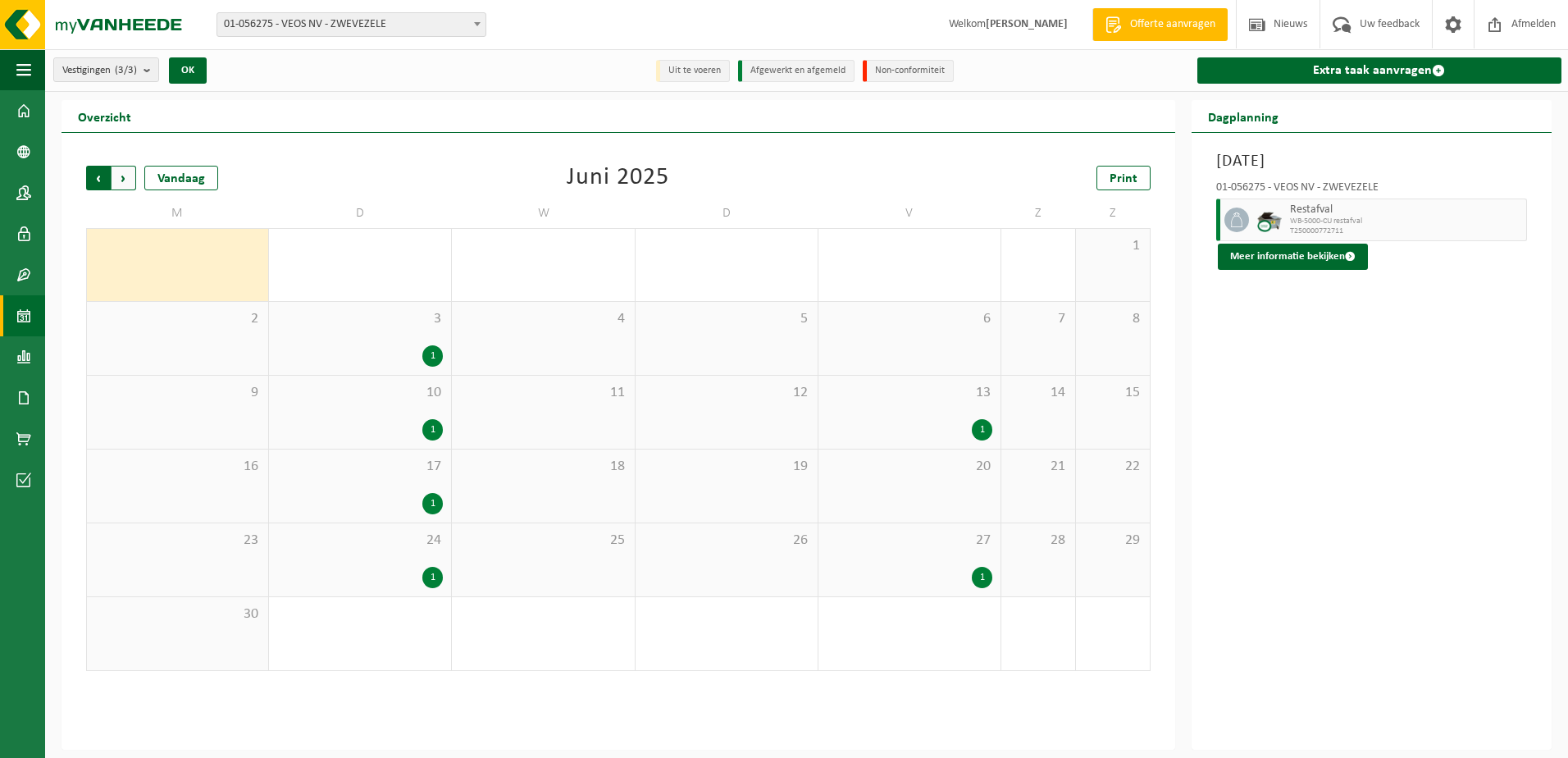
click at [128, 174] on span "Volgende" at bounding box center [124, 178] width 25 height 25
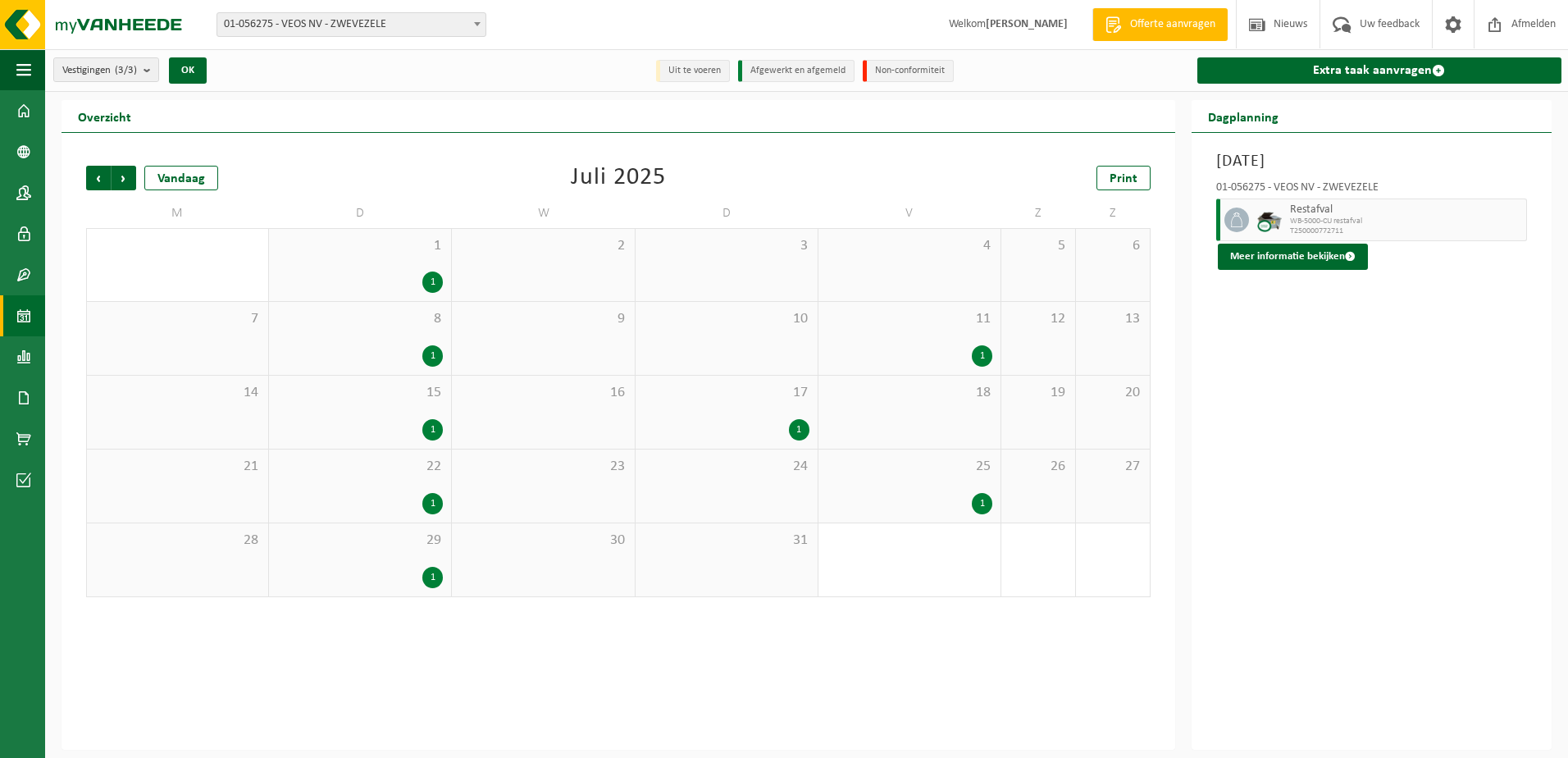
click at [726, 394] on span "17" at bounding box center [727, 392] width 166 height 18
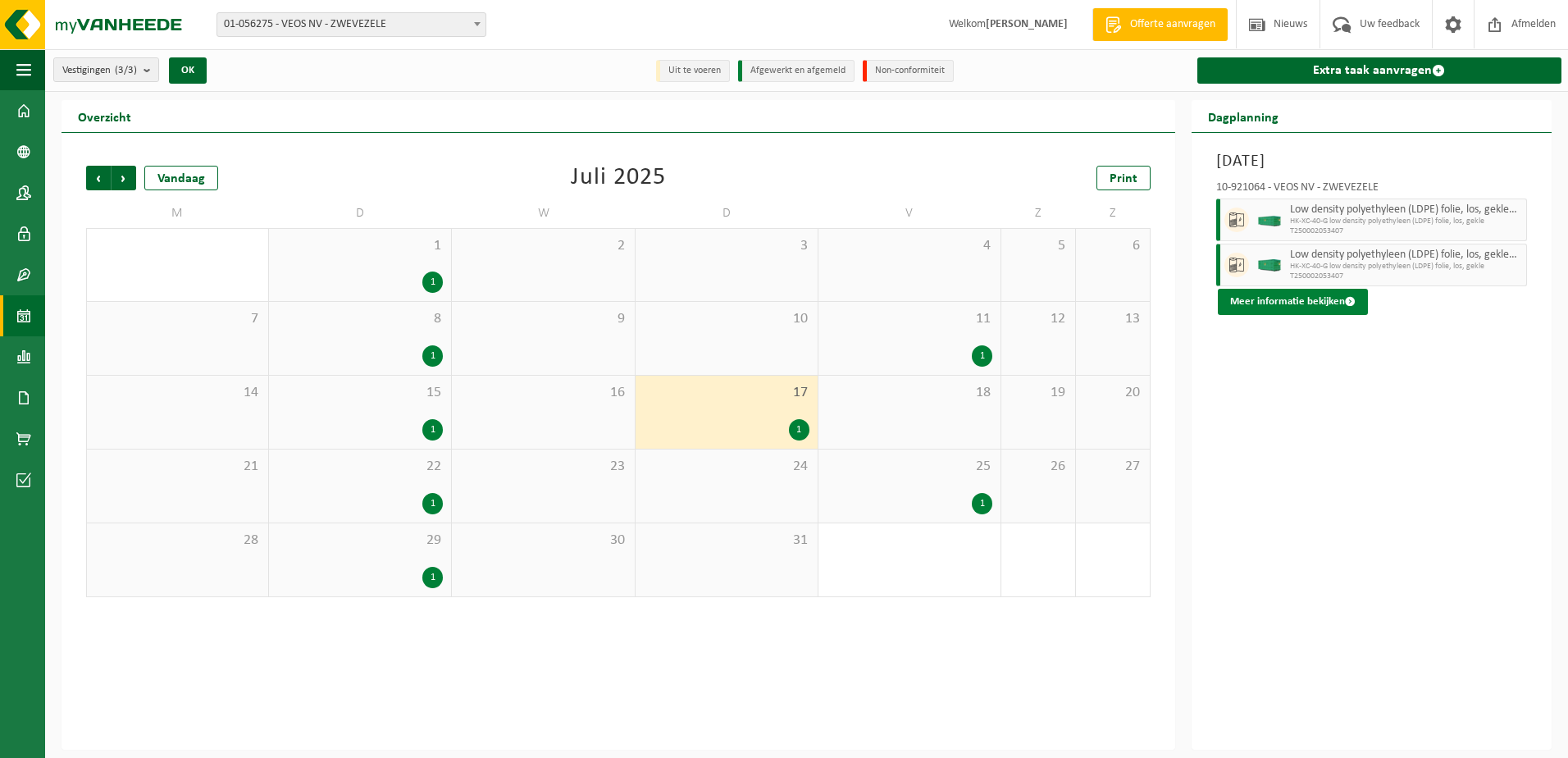
click at [1258, 304] on button "Meer informatie bekijken" at bounding box center [1292, 302] width 150 height 26
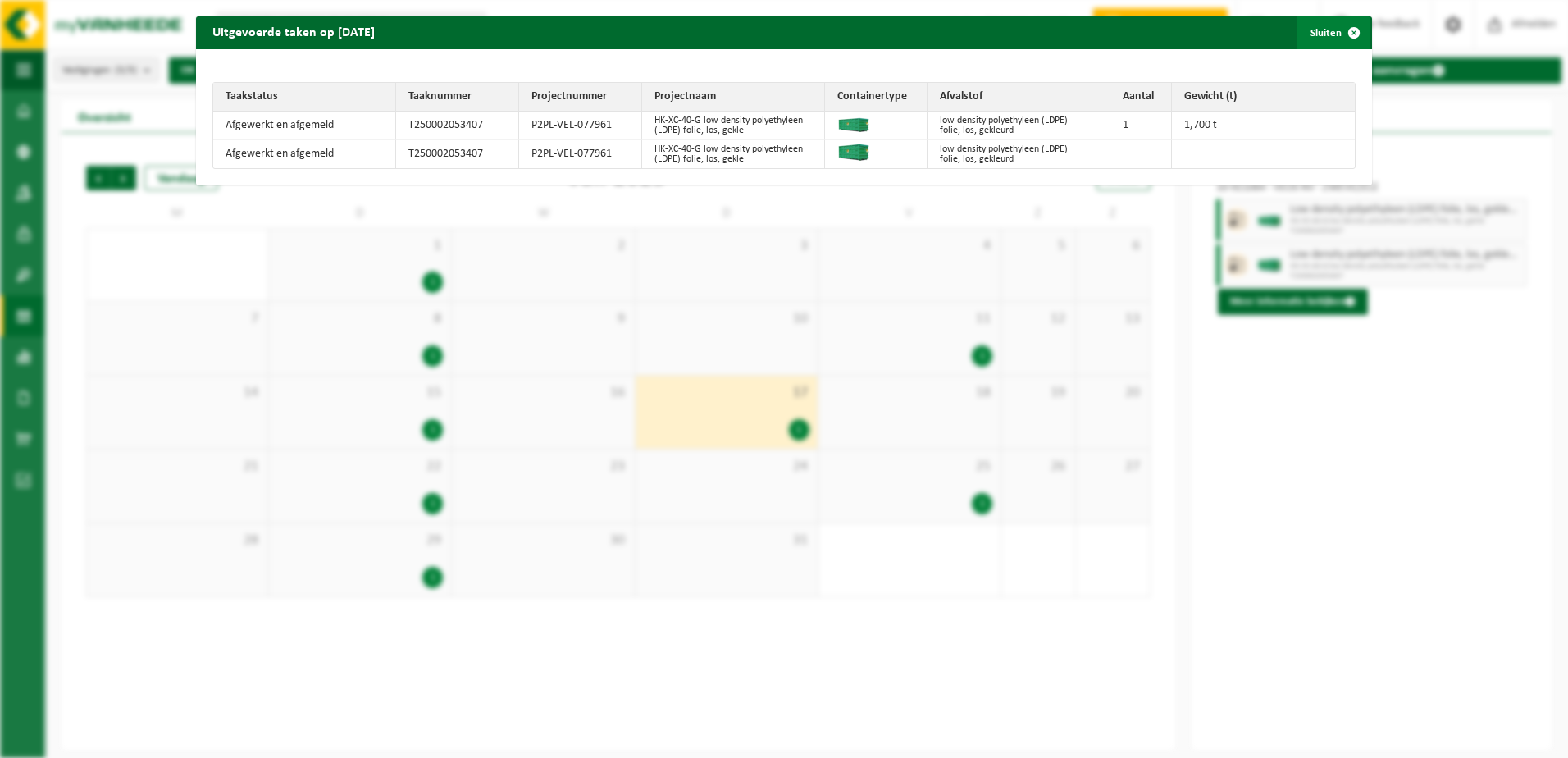
click at [1337, 29] on span "button" at bounding box center [1353, 32] width 32 height 32
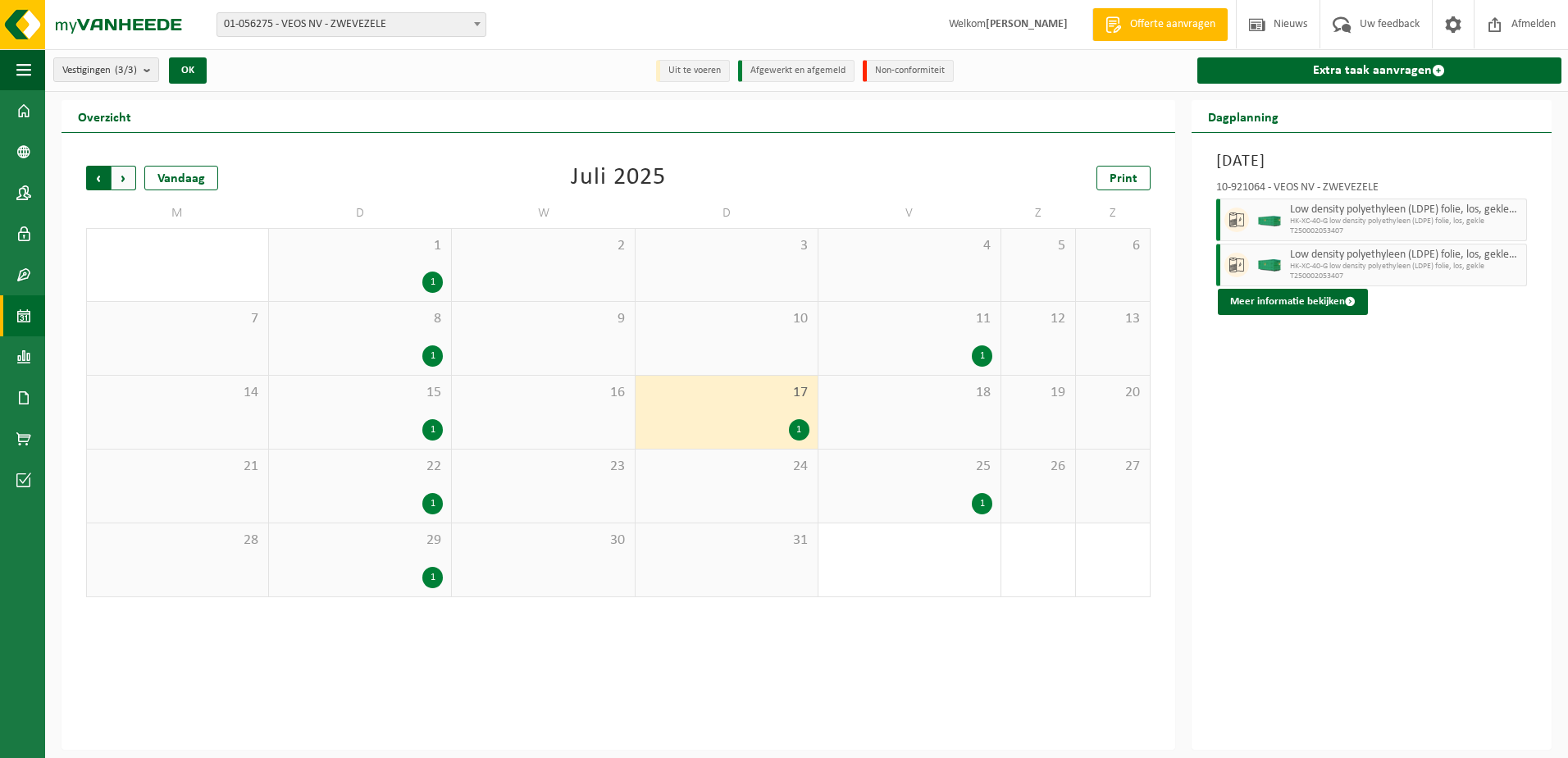
click at [123, 174] on span "Volgende" at bounding box center [124, 178] width 25 height 25
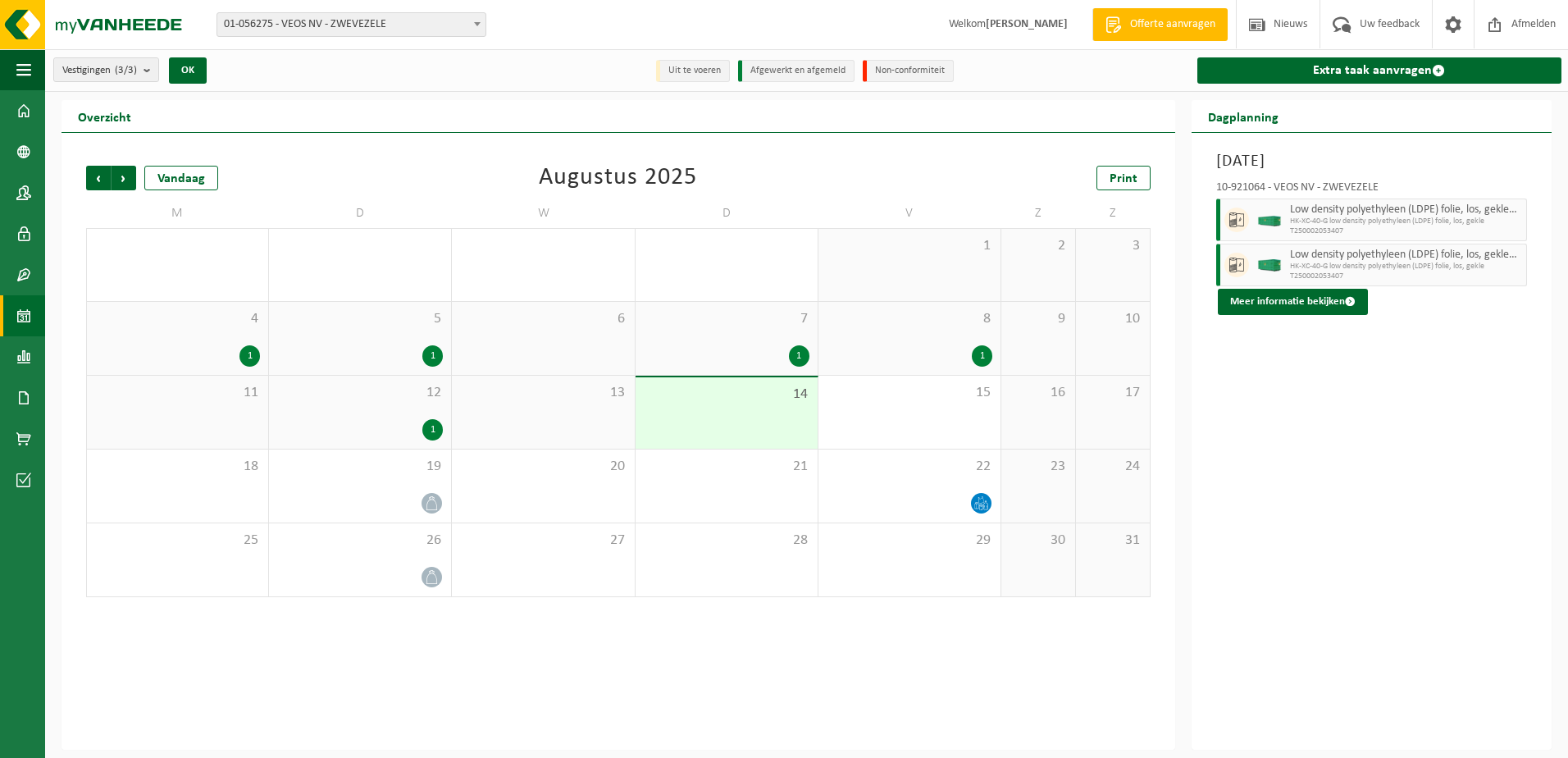
click at [698, 345] on div "1" at bounding box center [727, 355] width 166 height 21
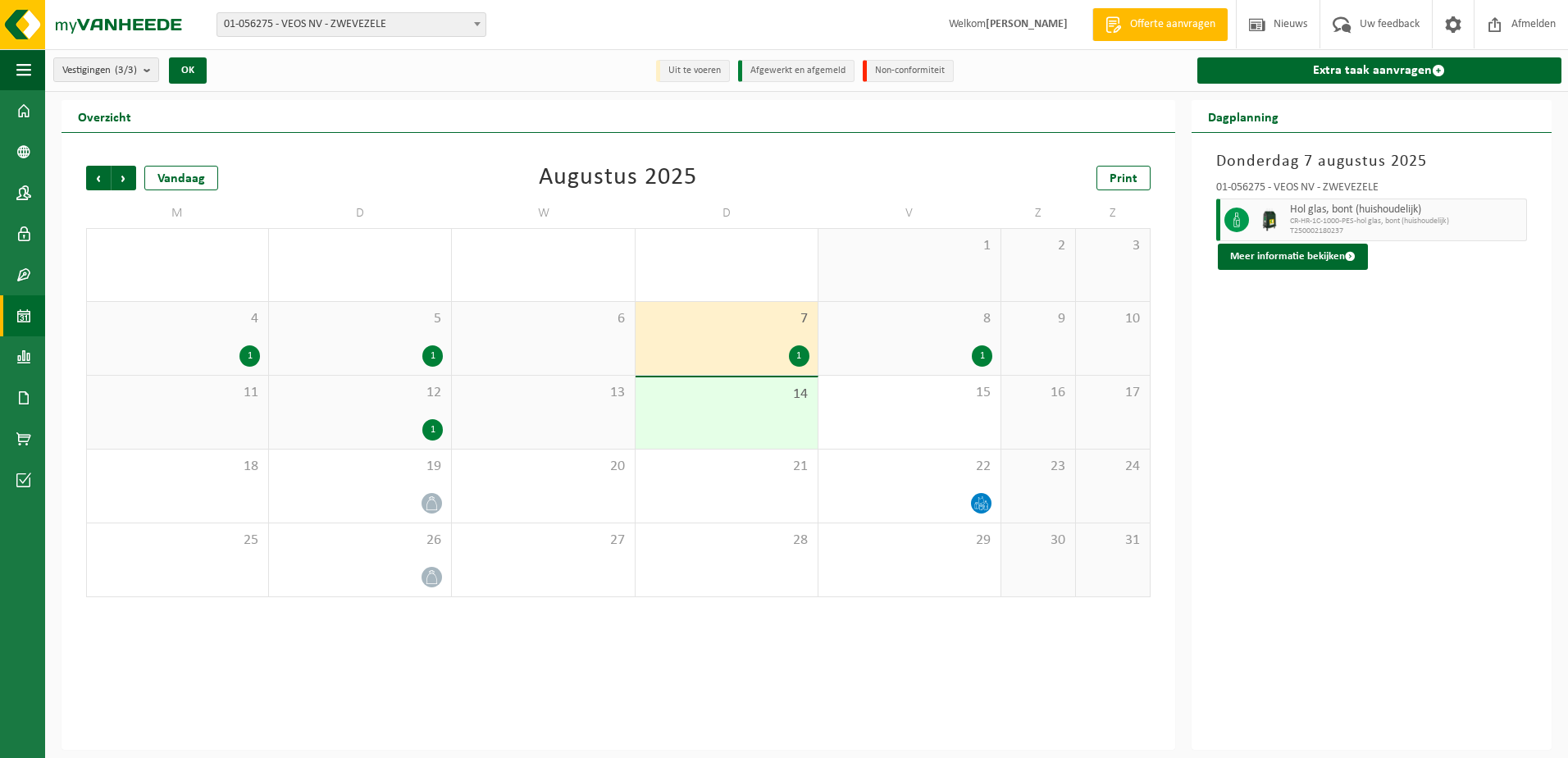
click at [196, 340] on div "4 1" at bounding box center [177, 338] width 182 height 73
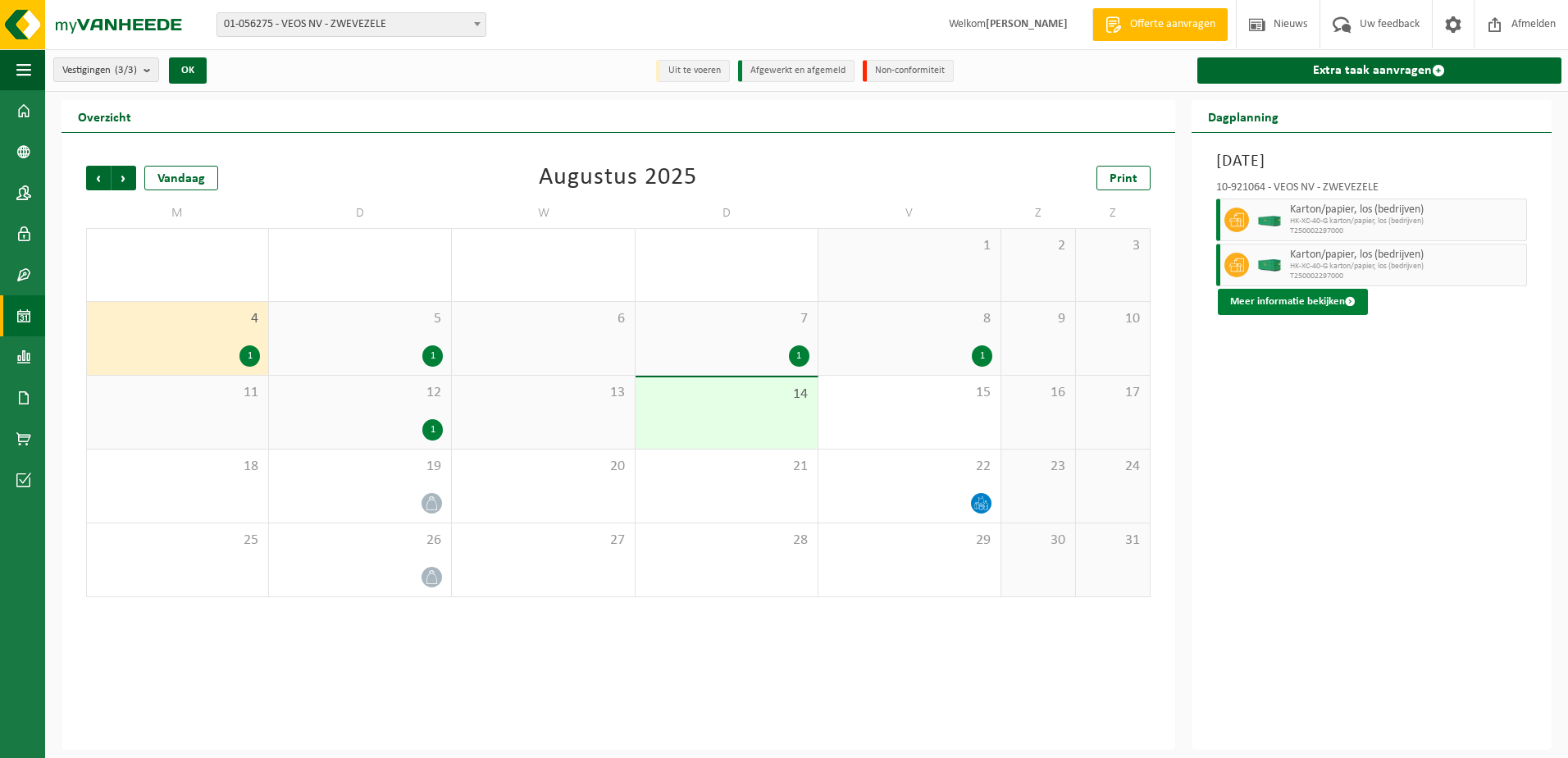
click at [1271, 294] on button "Meer informatie bekijken" at bounding box center [1292, 302] width 150 height 26
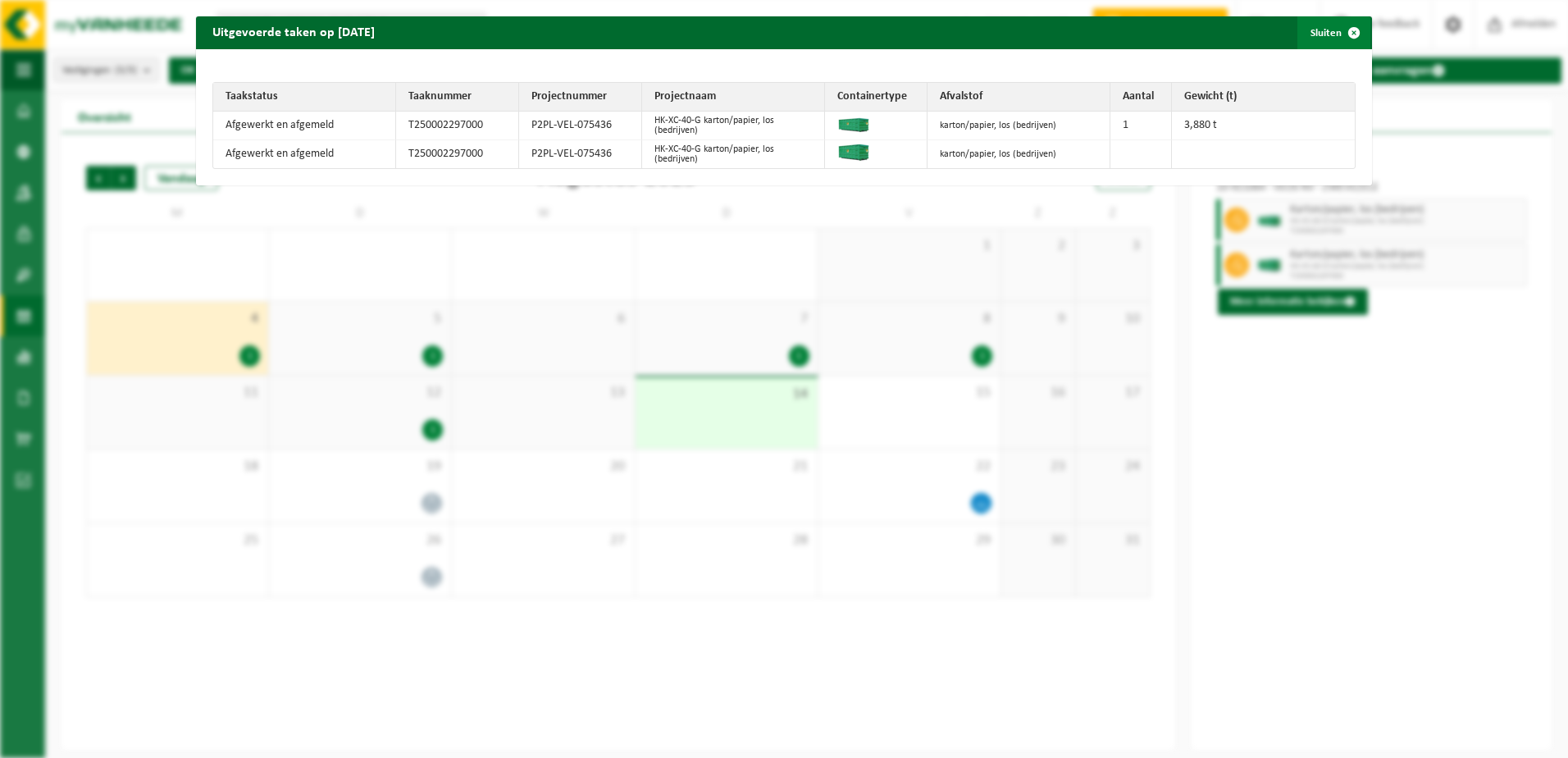
click at [1305, 25] on button "Sluiten" at bounding box center [1333, 32] width 73 height 32
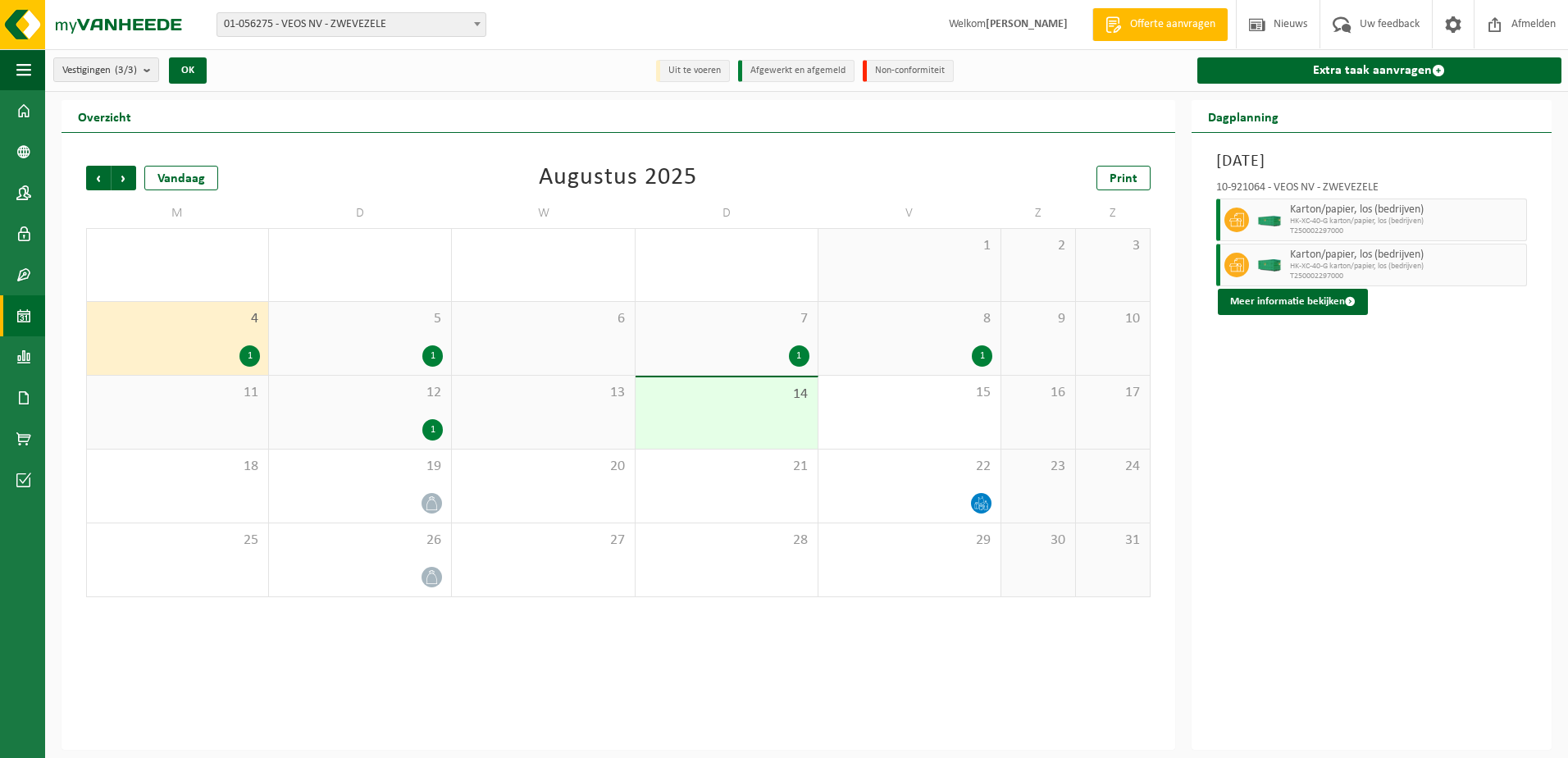
click at [754, 334] on div "7 1" at bounding box center [726, 338] width 182 height 73
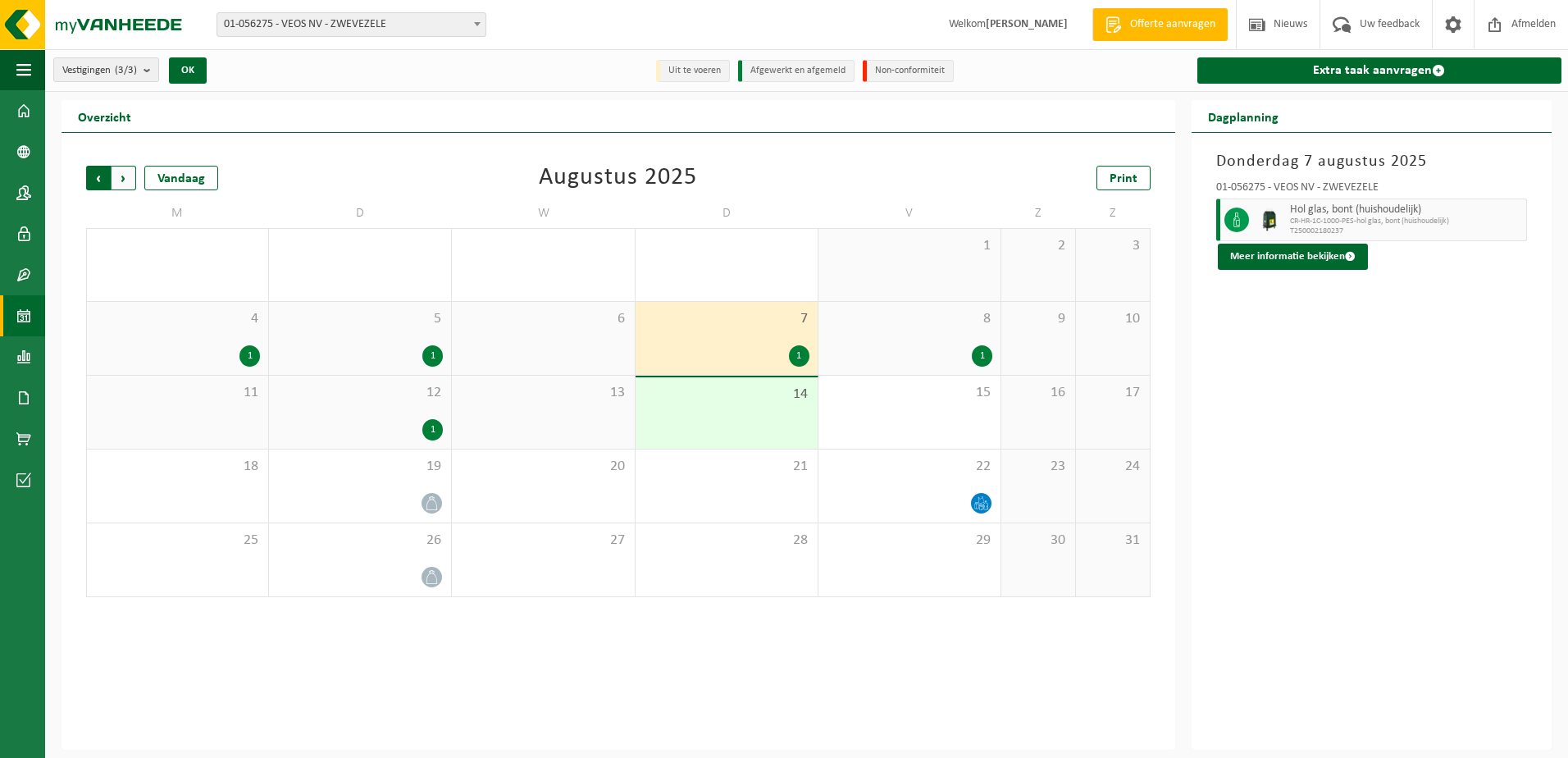
click at [122, 187] on span "Volgende" at bounding box center [124, 178] width 25 height 25
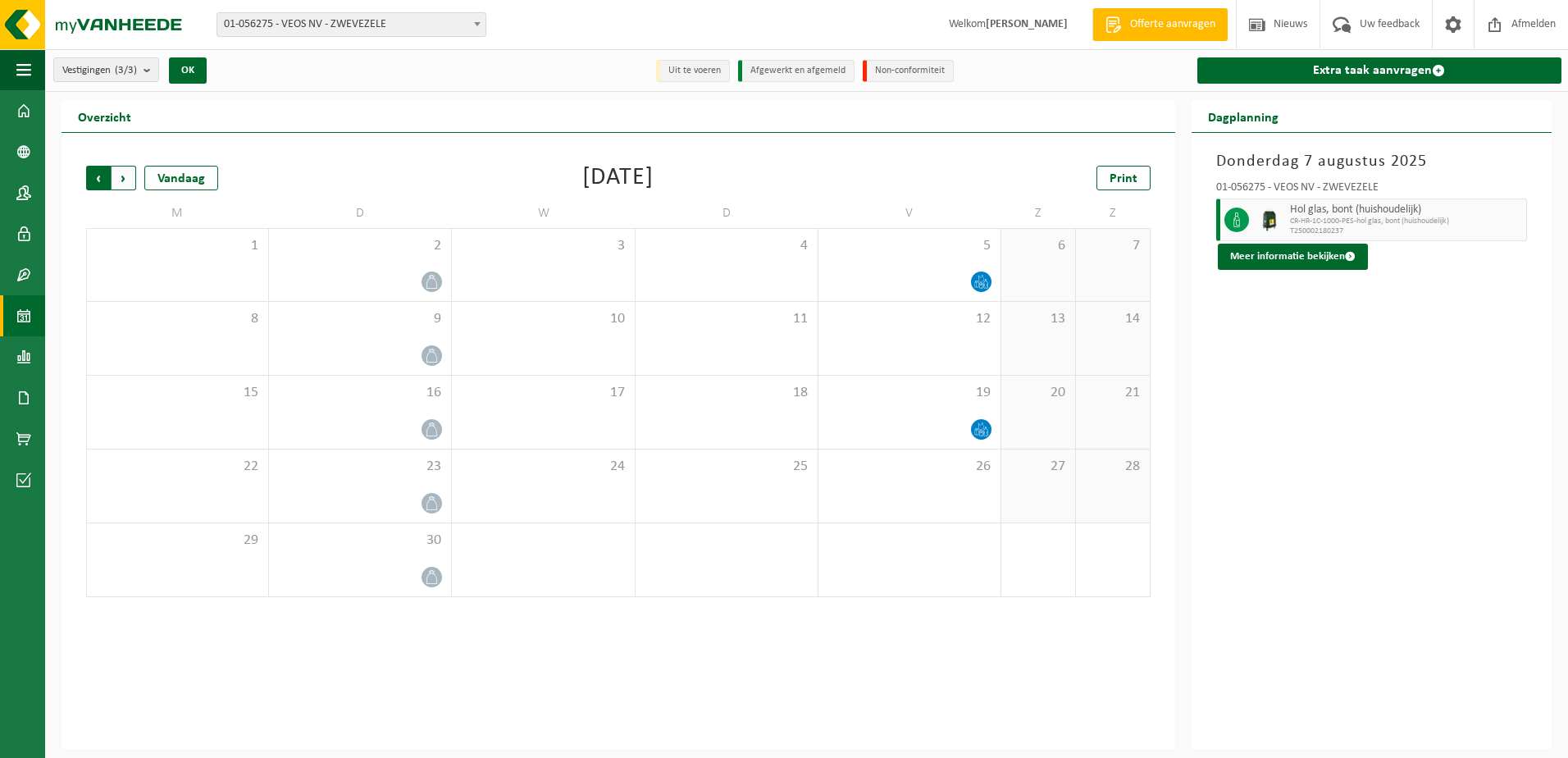
click at [122, 186] on span "Volgende" at bounding box center [124, 178] width 25 height 25
click at [17, 396] on link "Documenten" at bounding box center [22, 397] width 45 height 41
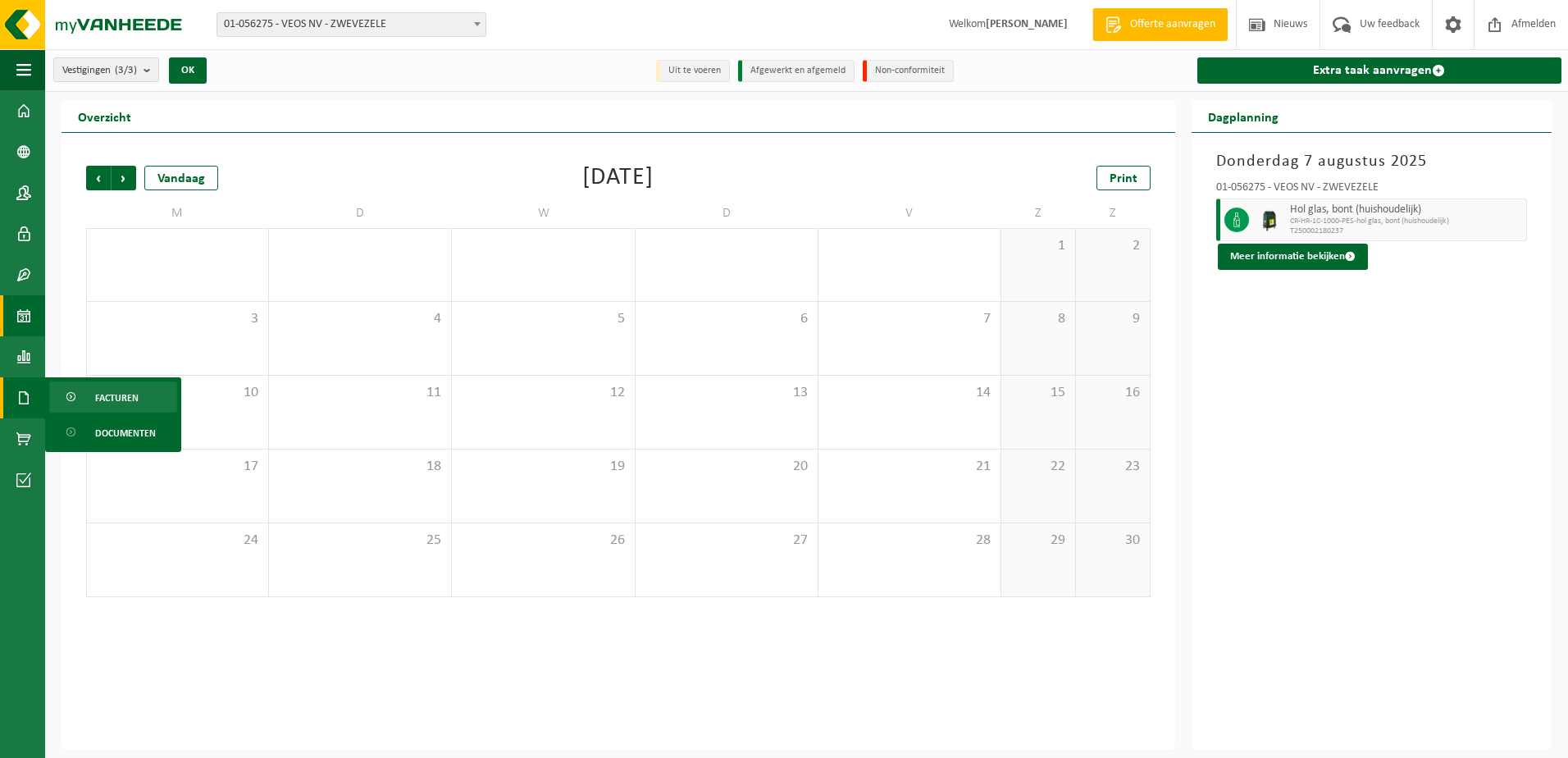
click at [104, 397] on span "Facturen" at bounding box center [117, 398] width 44 height 32
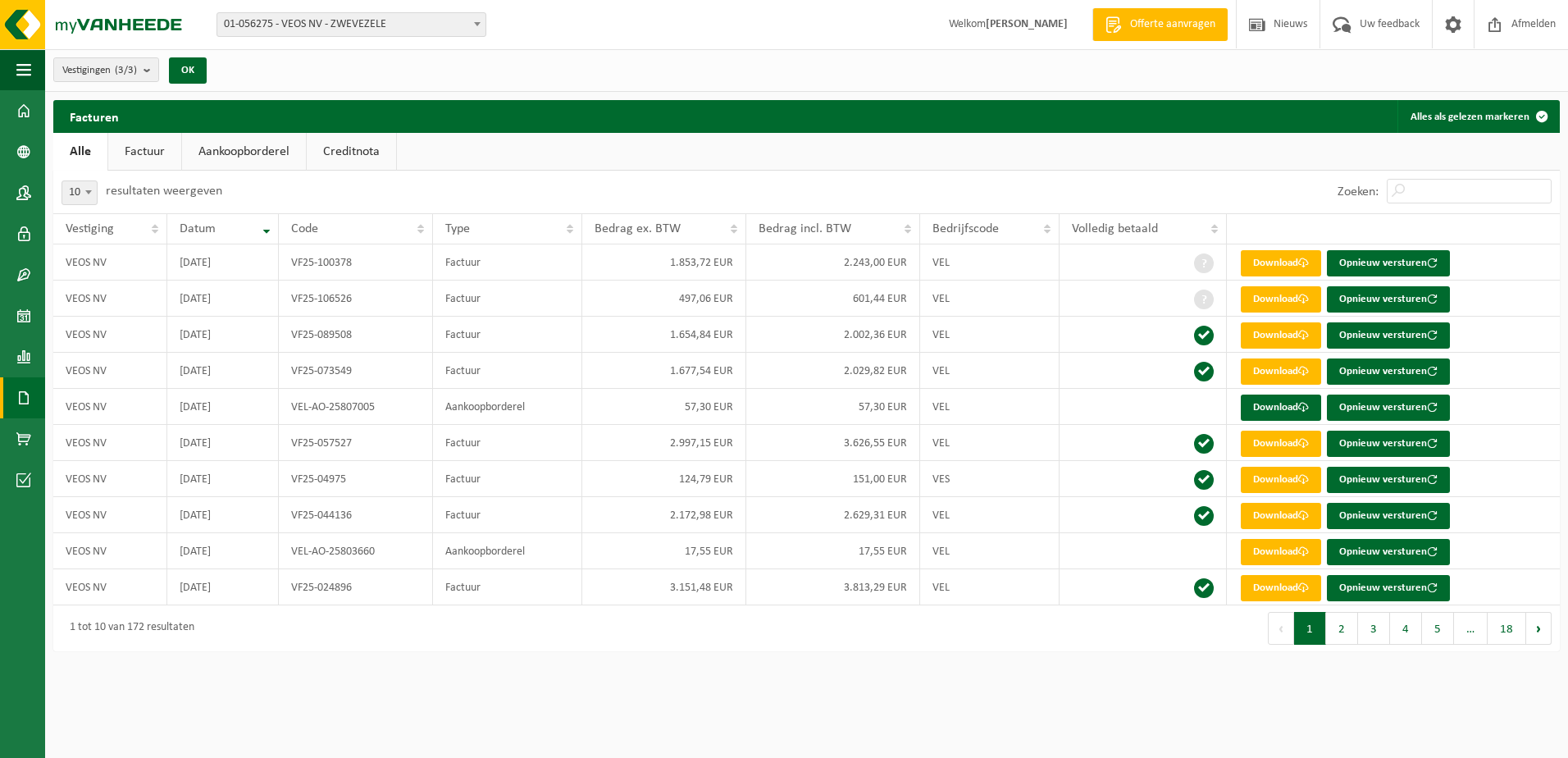
click at [18, 408] on span at bounding box center [24, 397] width 15 height 41
click at [111, 432] on span "Documenten" at bounding box center [125, 433] width 61 height 32
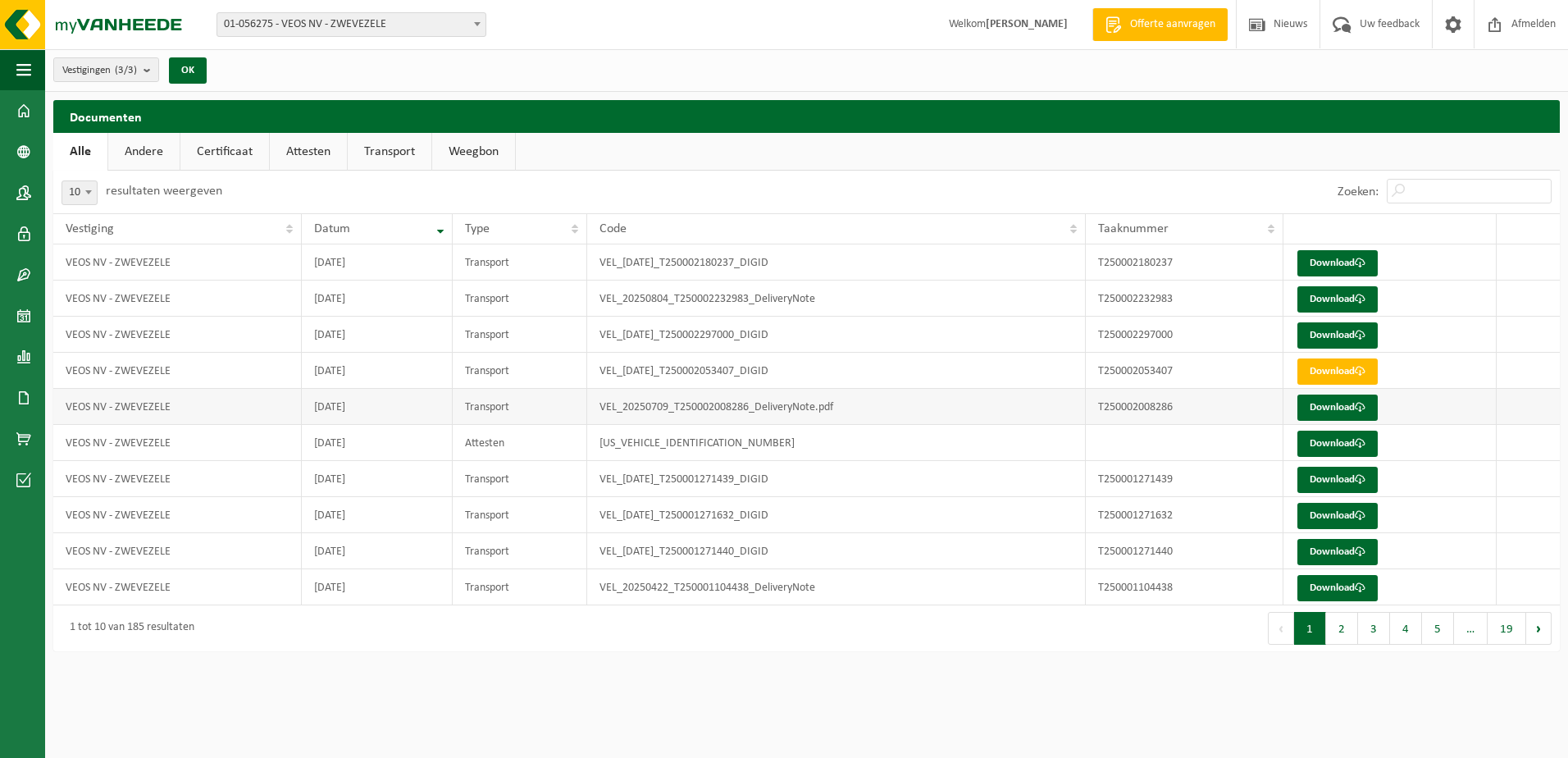
click at [390, 407] on td "[DATE]" at bounding box center [377, 406] width 151 height 36
click at [1315, 401] on link "Download" at bounding box center [1337, 408] width 81 height 26
click at [417, 375] on td "[DATE]" at bounding box center [377, 370] width 151 height 36
click at [1376, 364] on link "Download" at bounding box center [1337, 371] width 81 height 26
click at [1337, 632] on button "2" at bounding box center [1342, 627] width 32 height 32
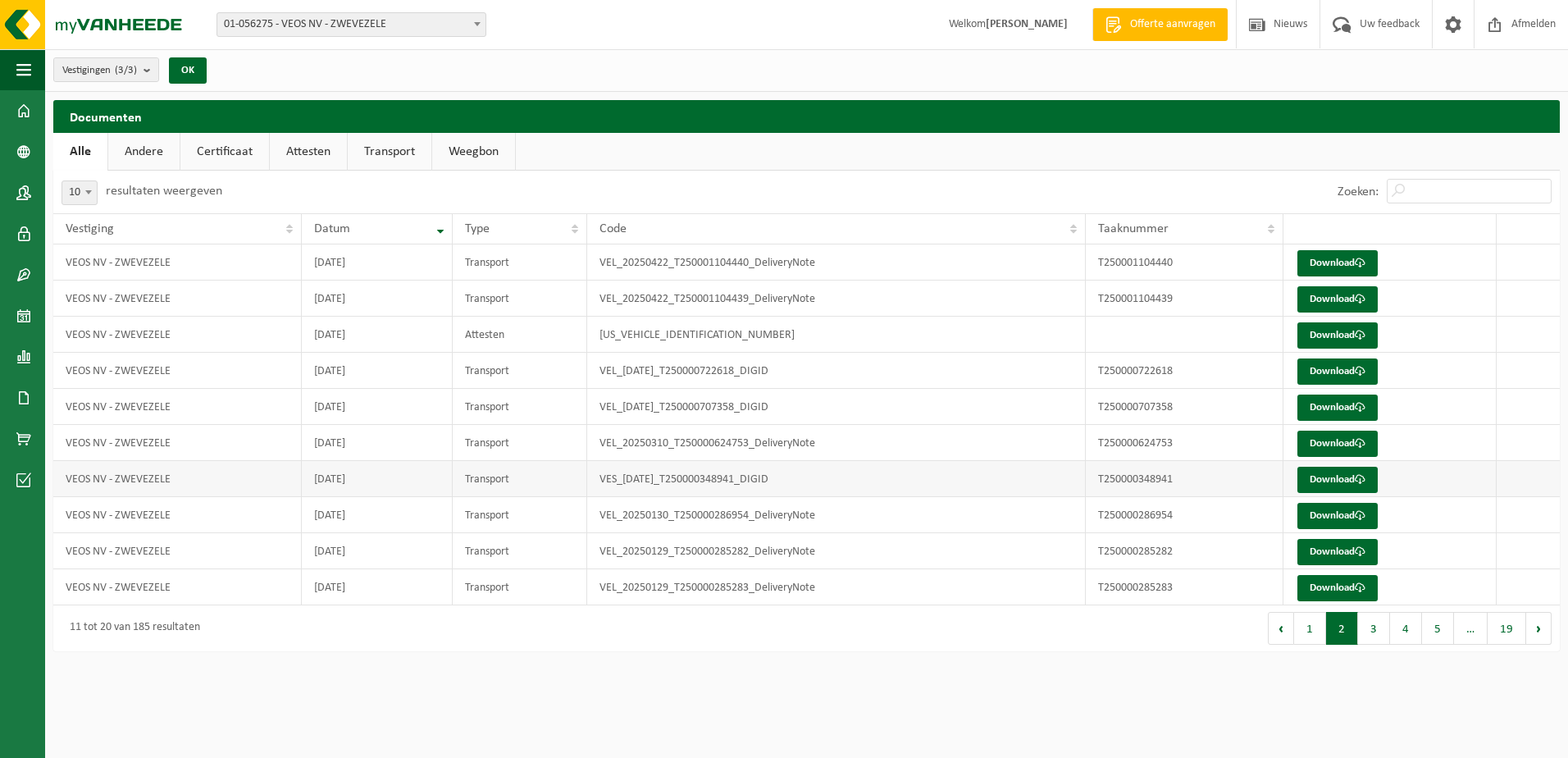
click at [369, 483] on td "[DATE]" at bounding box center [377, 478] width 151 height 36
click at [376, 517] on td "[DATE]" at bounding box center [377, 514] width 151 height 36
click at [1350, 513] on link "Download" at bounding box center [1337, 516] width 81 height 26
click at [385, 558] on td "[DATE]" at bounding box center [377, 550] width 151 height 36
click at [1328, 554] on link "Download" at bounding box center [1337, 552] width 81 height 26
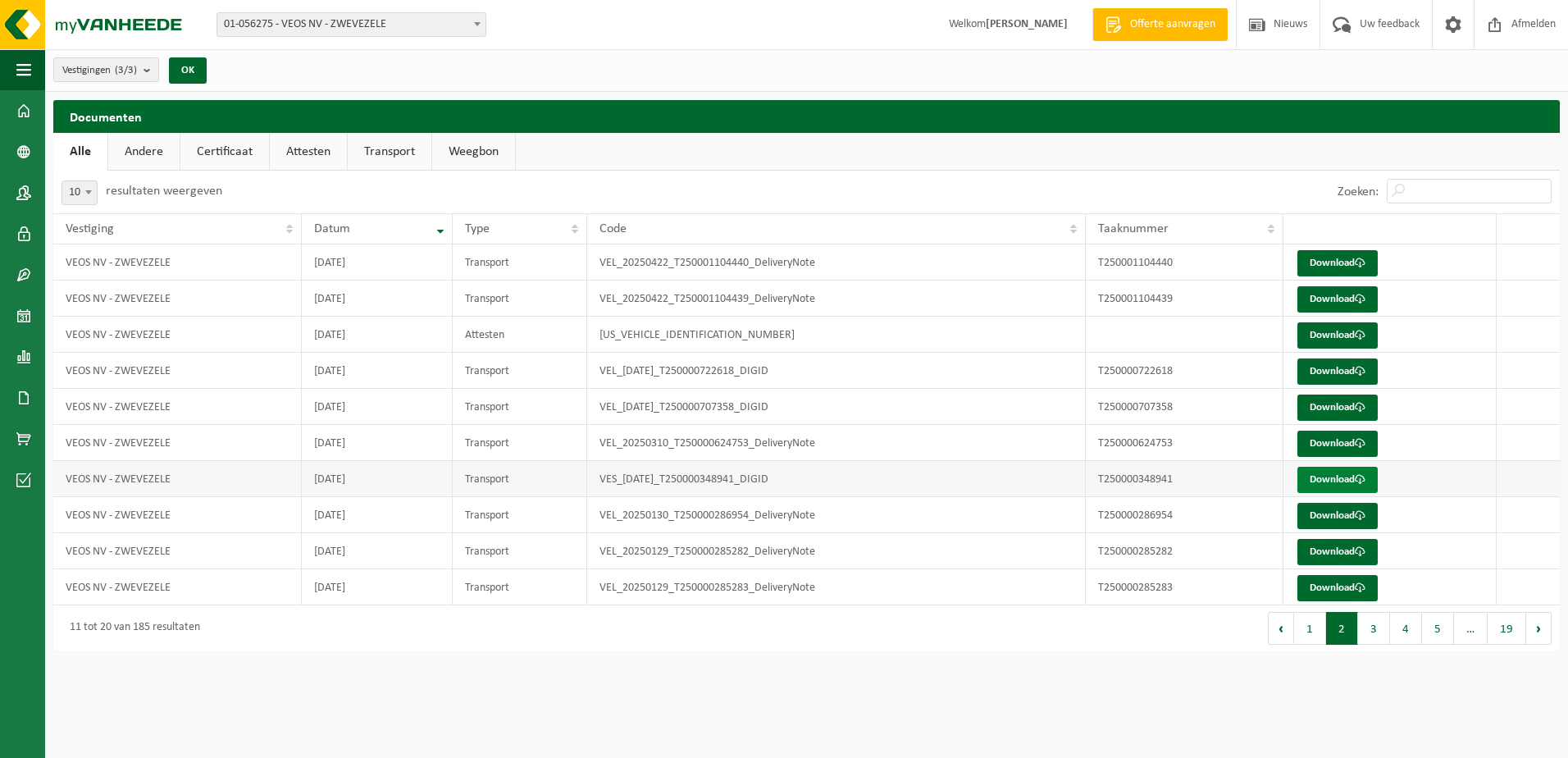
click at [1314, 470] on link "Download" at bounding box center [1337, 480] width 81 height 26
click at [357, 443] on td "[DATE]" at bounding box center [377, 442] width 151 height 36
click at [1376, 449] on link "Download" at bounding box center [1337, 444] width 81 height 26
click at [1321, 407] on link "Download" at bounding box center [1337, 408] width 81 height 26
click at [399, 372] on td "[DATE]" at bounding box center [377, 370] width 151 height 36
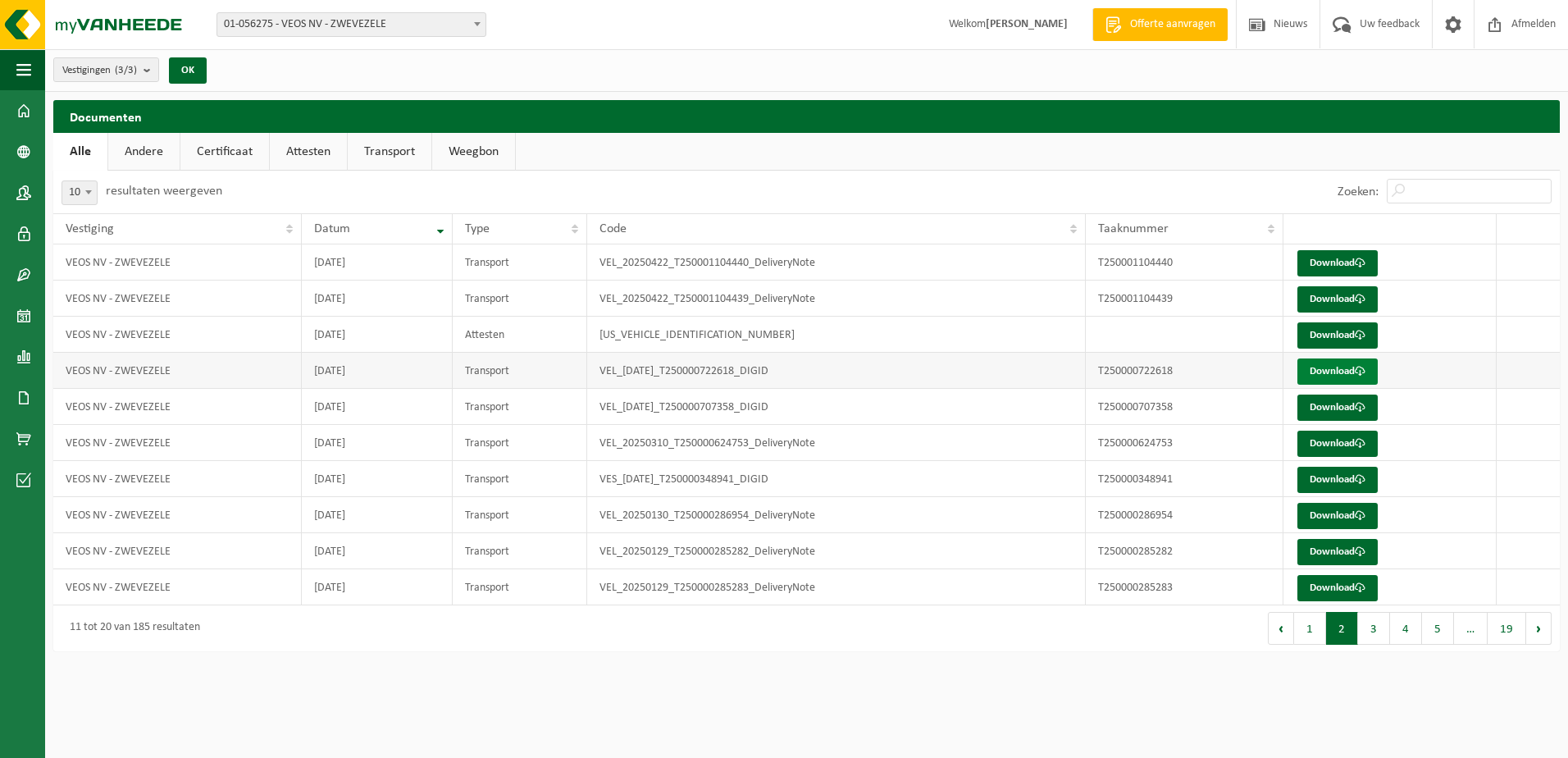
click at [1308, 373] on link "Download" at bounding box center [1337, 371] width 81 height 26
click at [420, 334] on td "[DATE]" at bounding box center [377, 334] width 151 height 36
click at [1375, 336] on link "Download" at bounding box center [1337, 335] width 81 height 26
click at [370, 297] on td "[DATE]" at bounding box center [377, 298] width 151 height 36
click at [1310, 617] on button "1" at bounding box center [1310, 627] width 32 height 32
